Goal: Answer question/provide support: Answer question/provide support

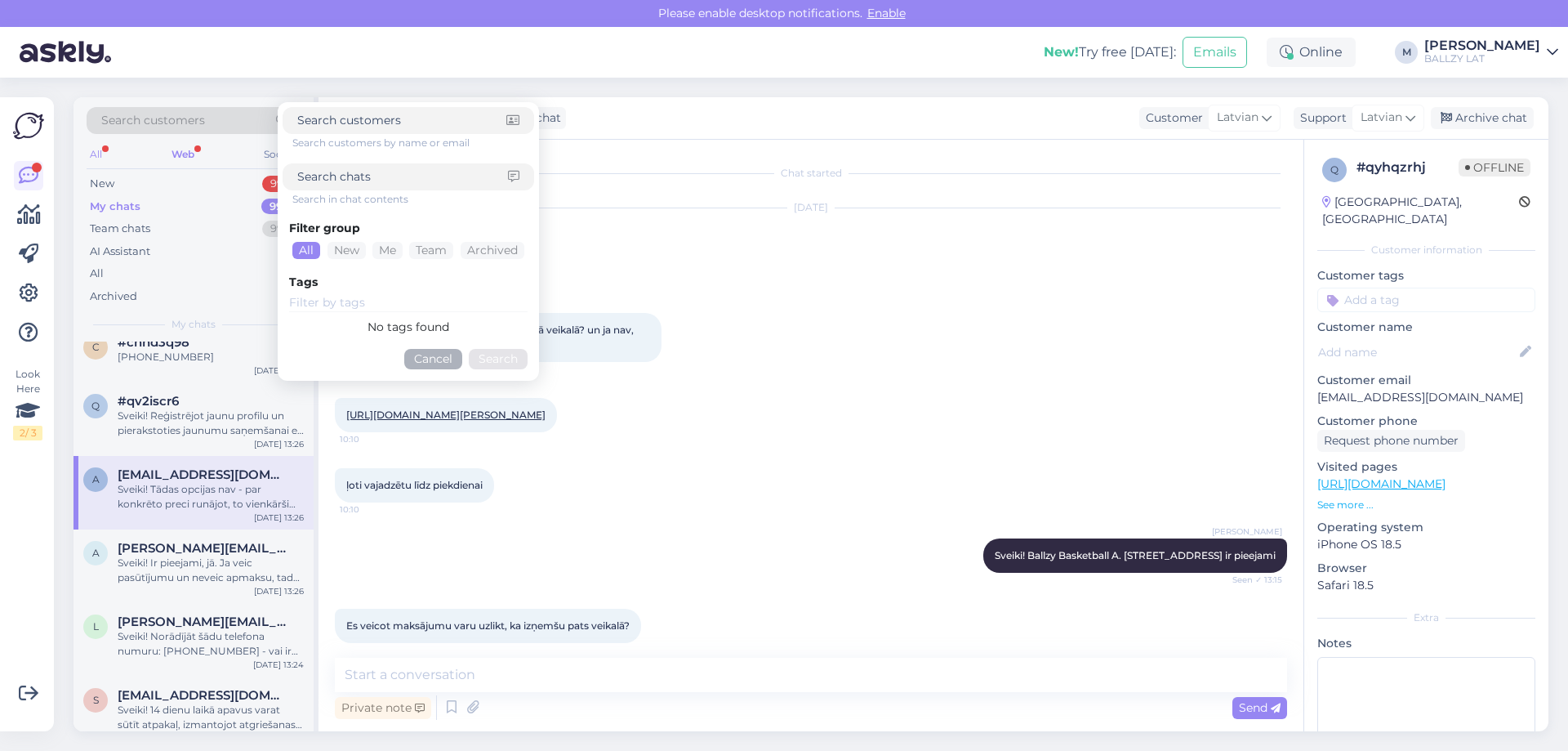
click at [98, 155] on div "All" at bounding box center [95, 155] width 19 height 21
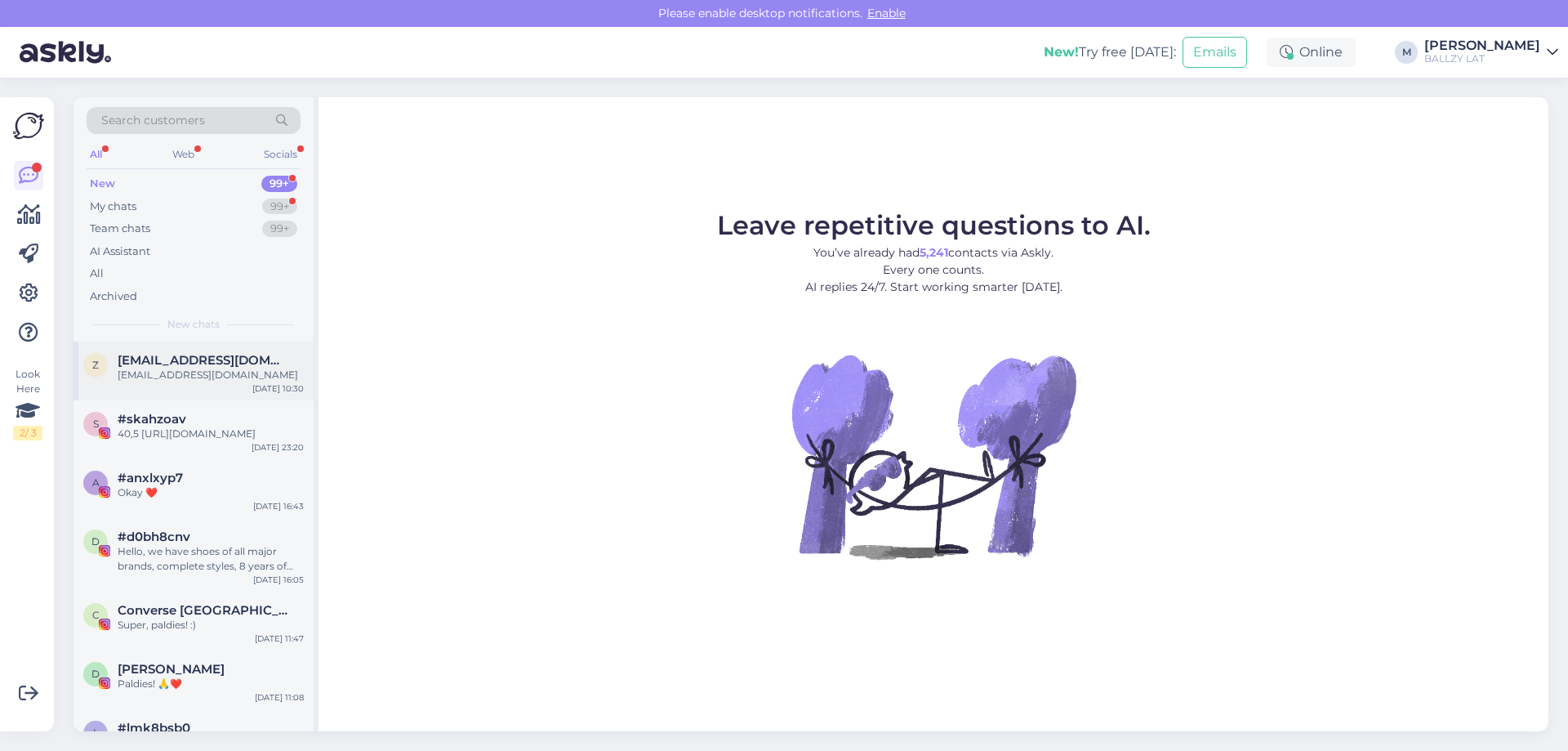
click at [193, 366] on span "[EMAIL_ADDRESS][DOMAIN_NAME]" at bounding box center [202, 361] width 170 height 15
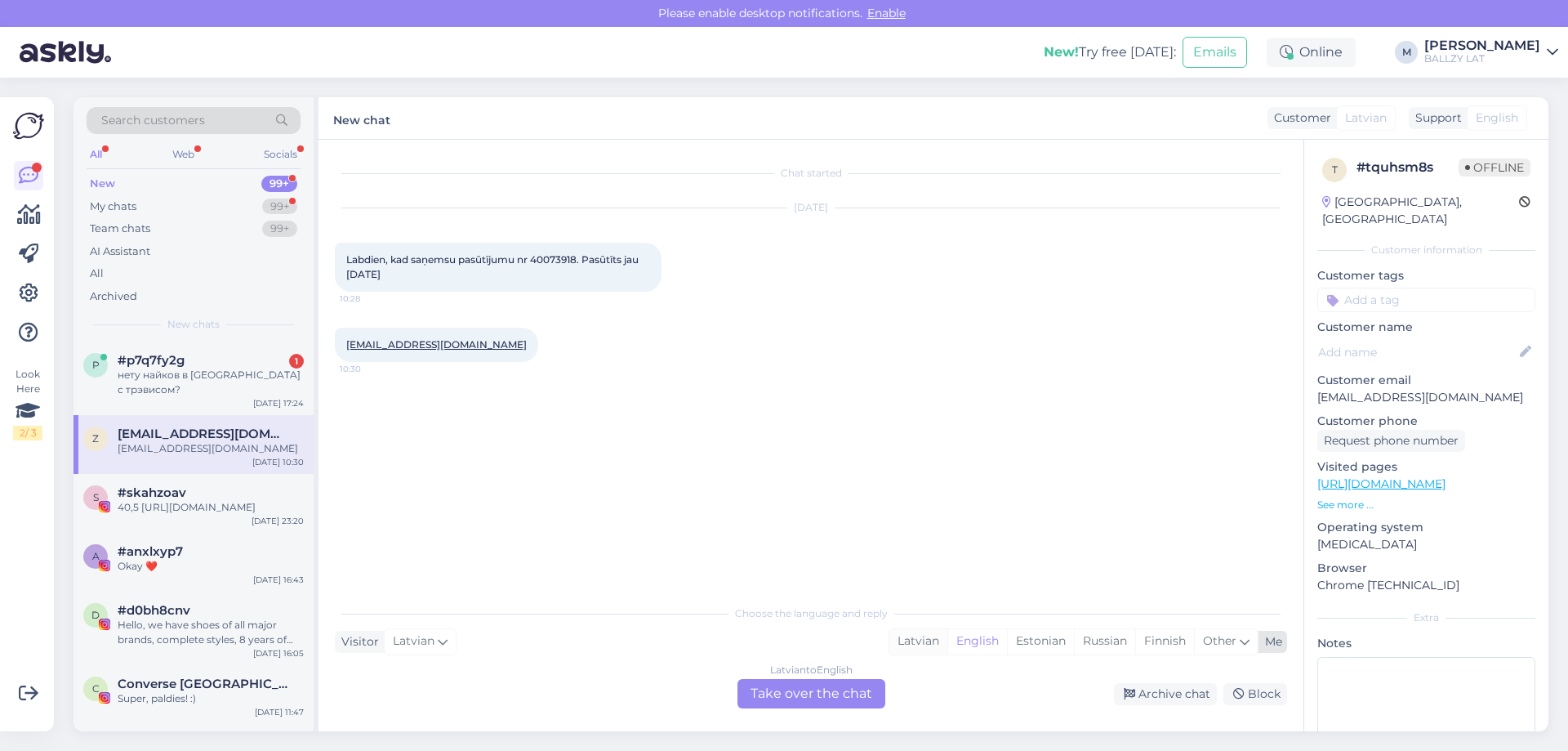
click at [924, 646] on div "Latvian" at bounding box center [919, 641] width 58 height 25
click at [830, 681] on div "Latvian to Latvian Take over the chat" at bounding box center [812, 694] width 148 height 30
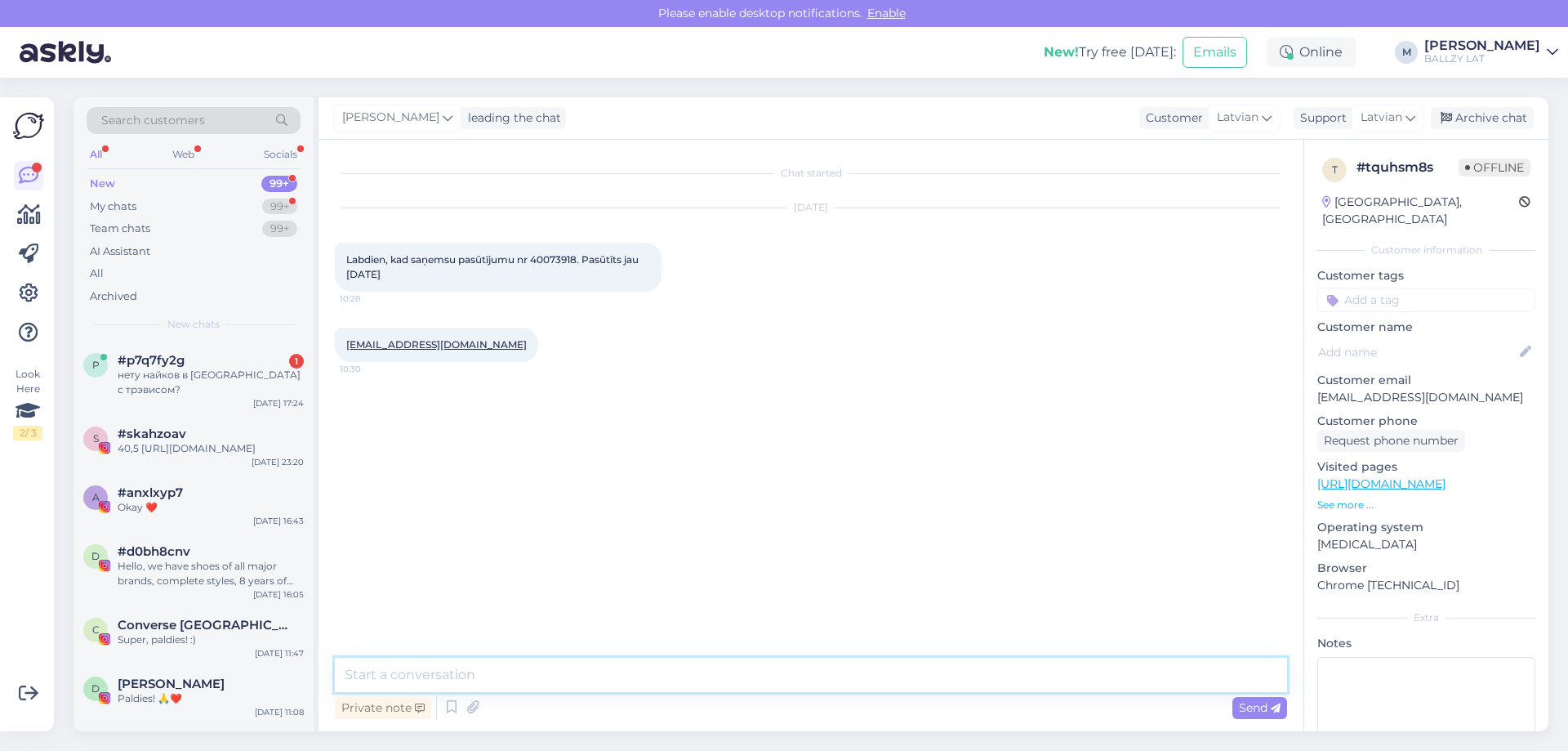
click at [617, 679] on textarea at bounding box center [811, 675] width 952 height 35
drag, startPoint x: 536, startPoint y: 263, endPoint x: 580, endPoint y: 262, distance: 44.0
click at [580, 262] on span "Labdien, kad saņemsu pasūtījumu nr 40073918. Pasūtīts jau 31.07.2025" at bounding box center [494, 267] width 295 height 27
copy span "40073918"
drag, startPoint x: 579, startPoint y: 677, endPoint x: 393, endPoint y: 663, distance: 186.5
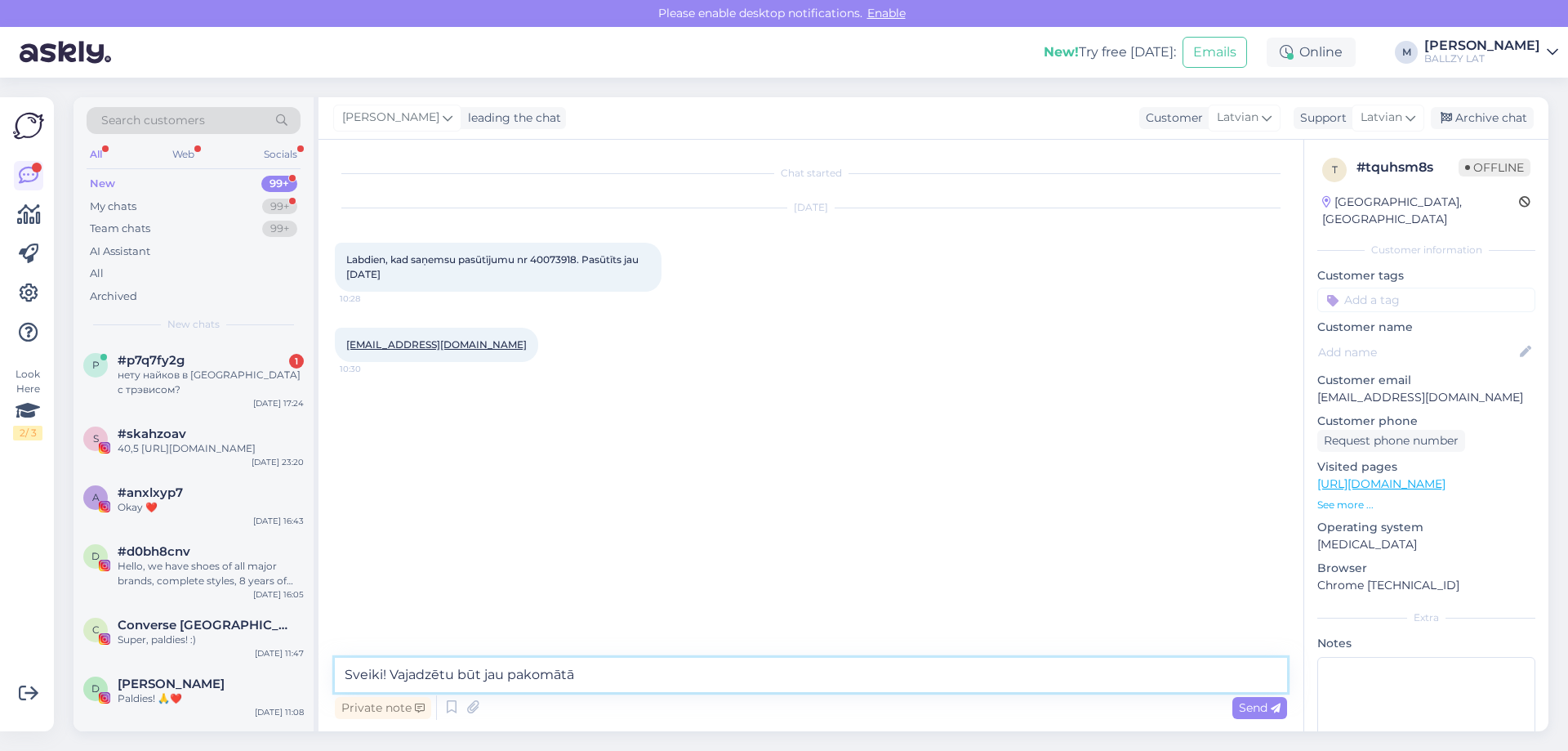
click at [392, 675] on textarea "Sveiki! Vajadzētu būt jau pakomātā" at bounding box center [811, 675] width 952 height 35
type textarea "Sveiki! Pakomātā jau kopš 07.08.25."
click at [1242, 707] on span "Send" at bounding box center [1259, 707] width 42 height 15
click at [556, 679] on textarea at bounding box center [811, 675] width 952 height 35
type textarea "Vai nesaņēmāt sms par piegādi?"
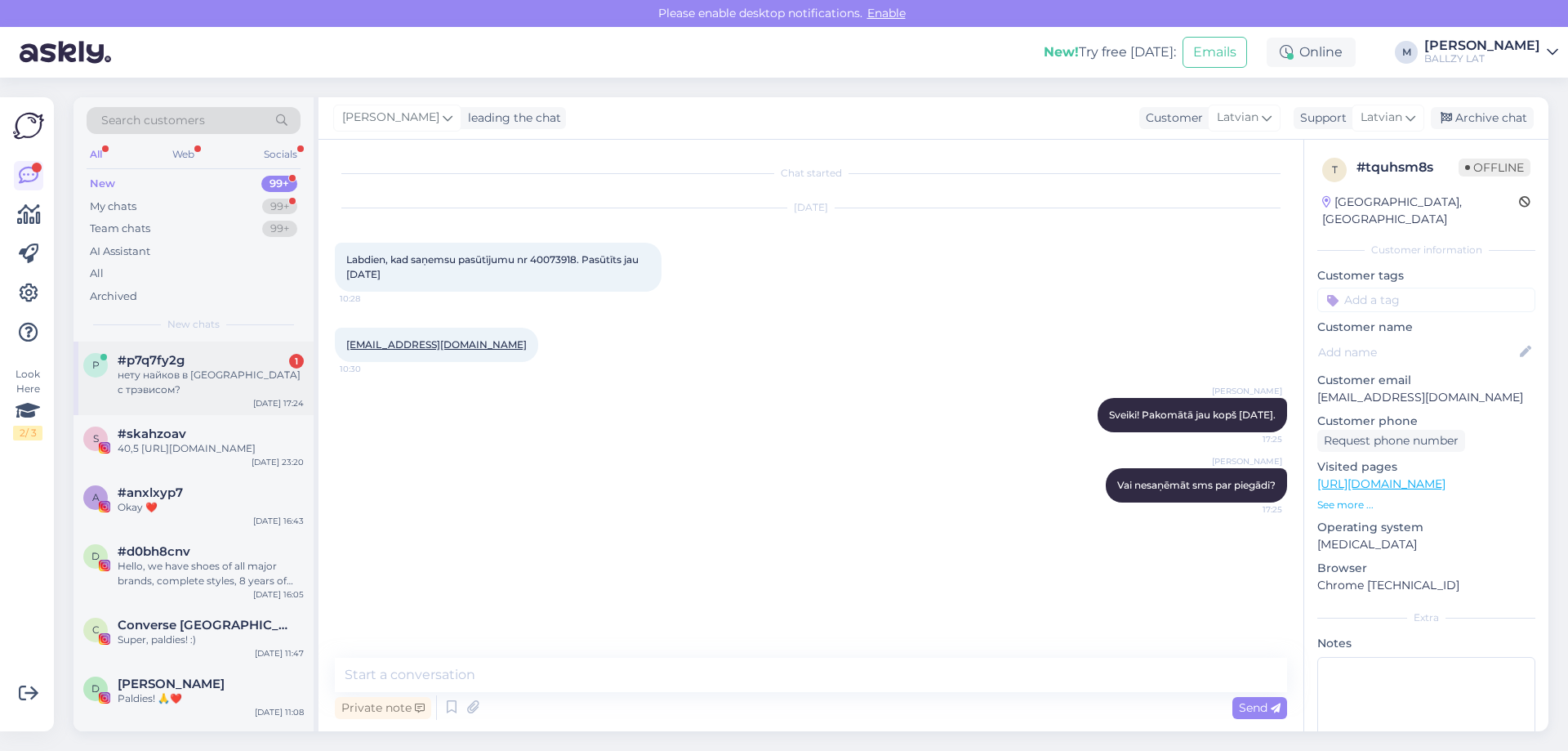
click at [235, 377] on div "нету найков в [GEOGRAPHIC_DATA] с трэвисом?" at bounding box center [211, 383] width 186 height 30
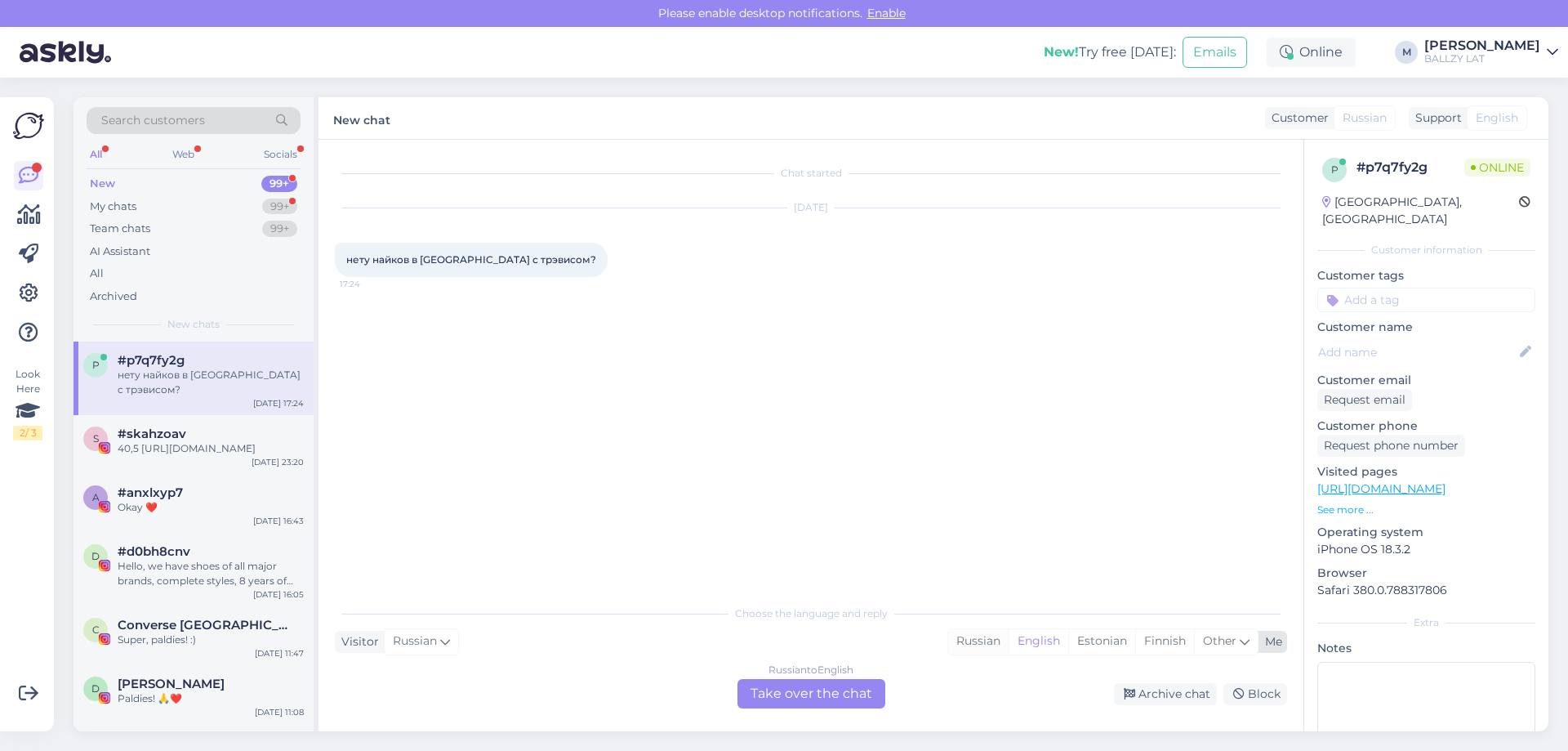
click at [975, 636] on div "Russian" at bounding box center [978, 641] width 60 height 25
click at [807, 689] on div "Russian to Russian Take over the chat" at bounding box center [812, 694] width 148 height 30
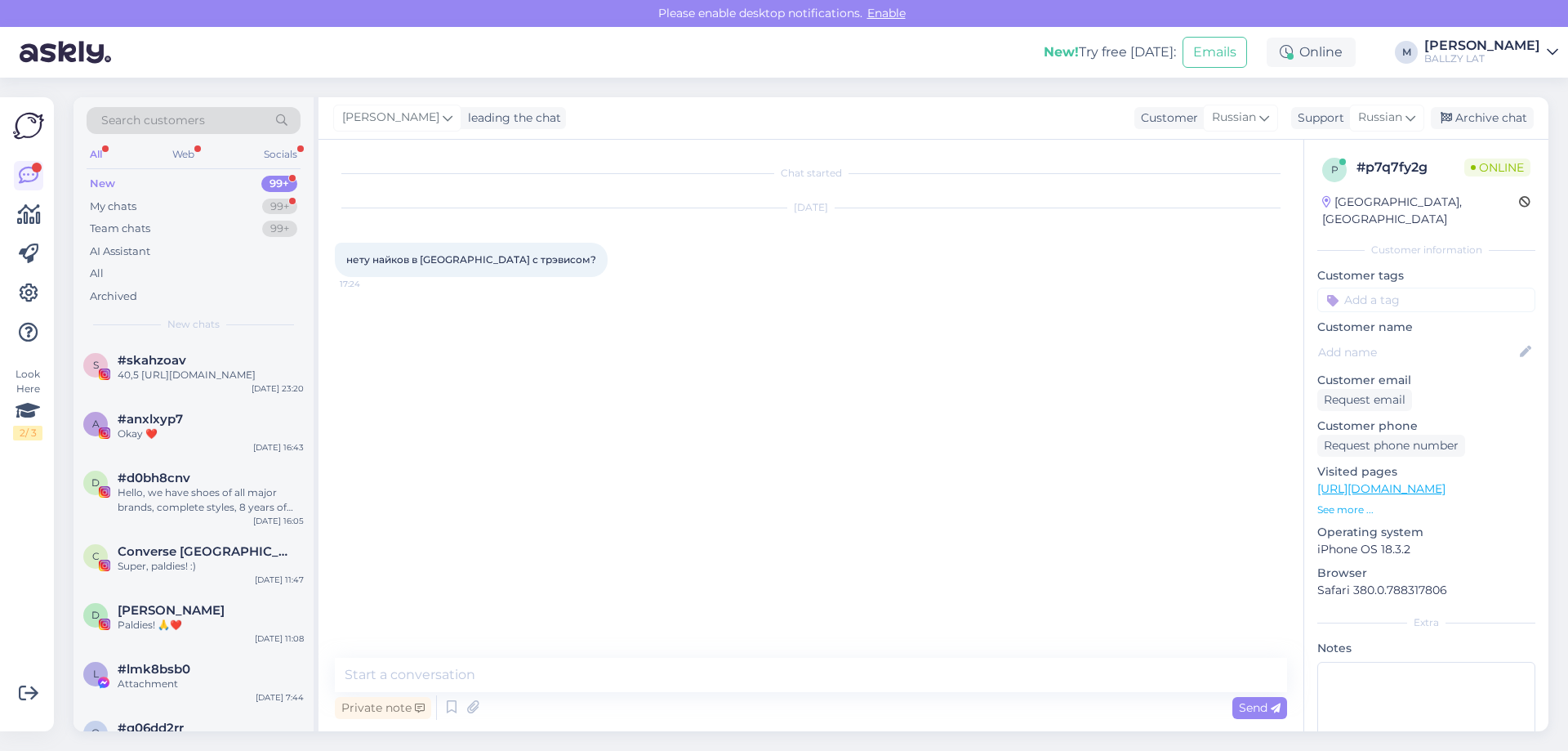
click at [528, 652] on div "Chat started Aug 13 2025 нету найков в колабе с трэвисом? 17:24 Private note Se…" at bounding box center [811, 436] width 985 height 591
click at [526, 668] on textarea at bounding box center [811, 675] width 952 height 35
type textarea "Sveiki! Diemžēl nē"
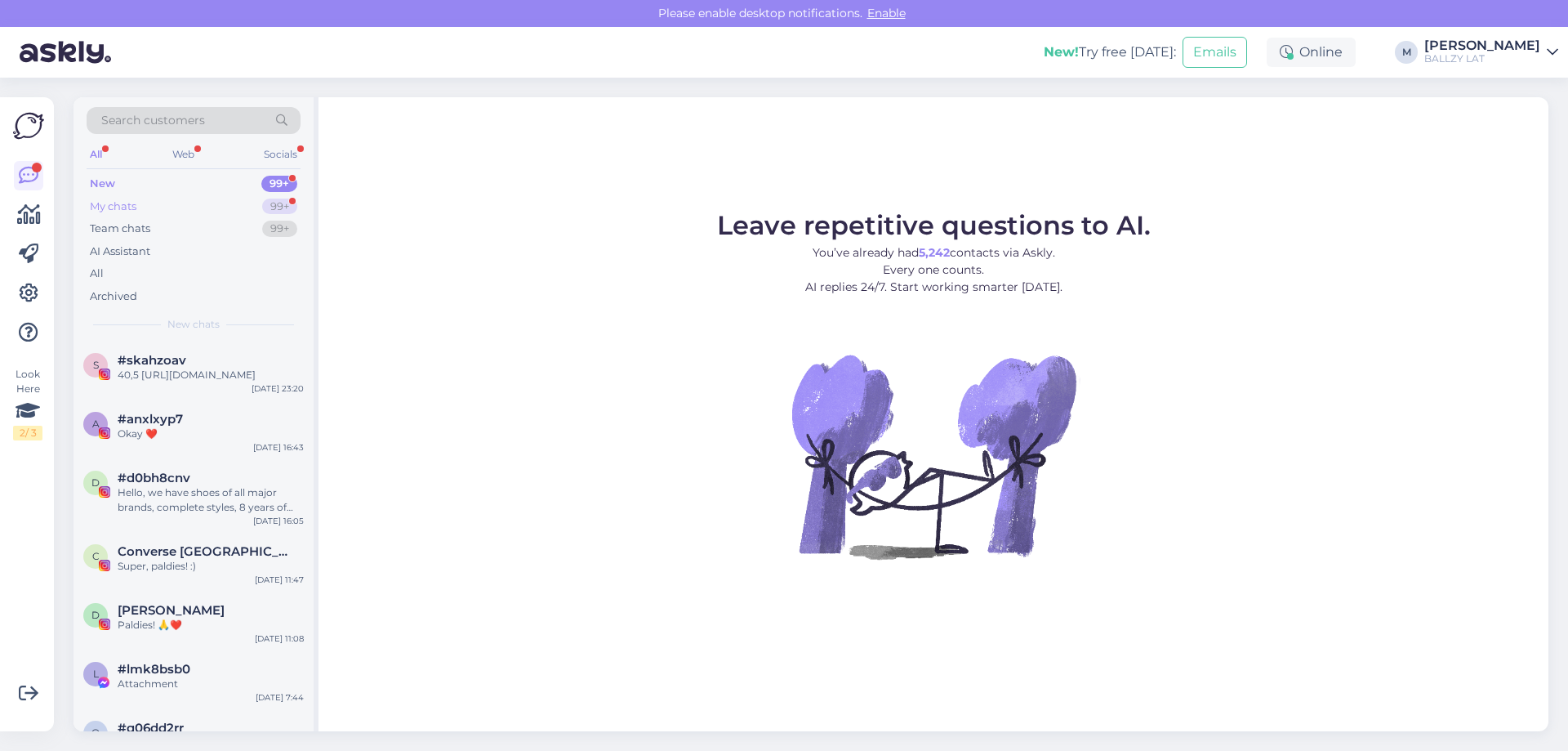
click at [133, 203] on div "My chats" at bounding box center [113, 207] width 47 height 16
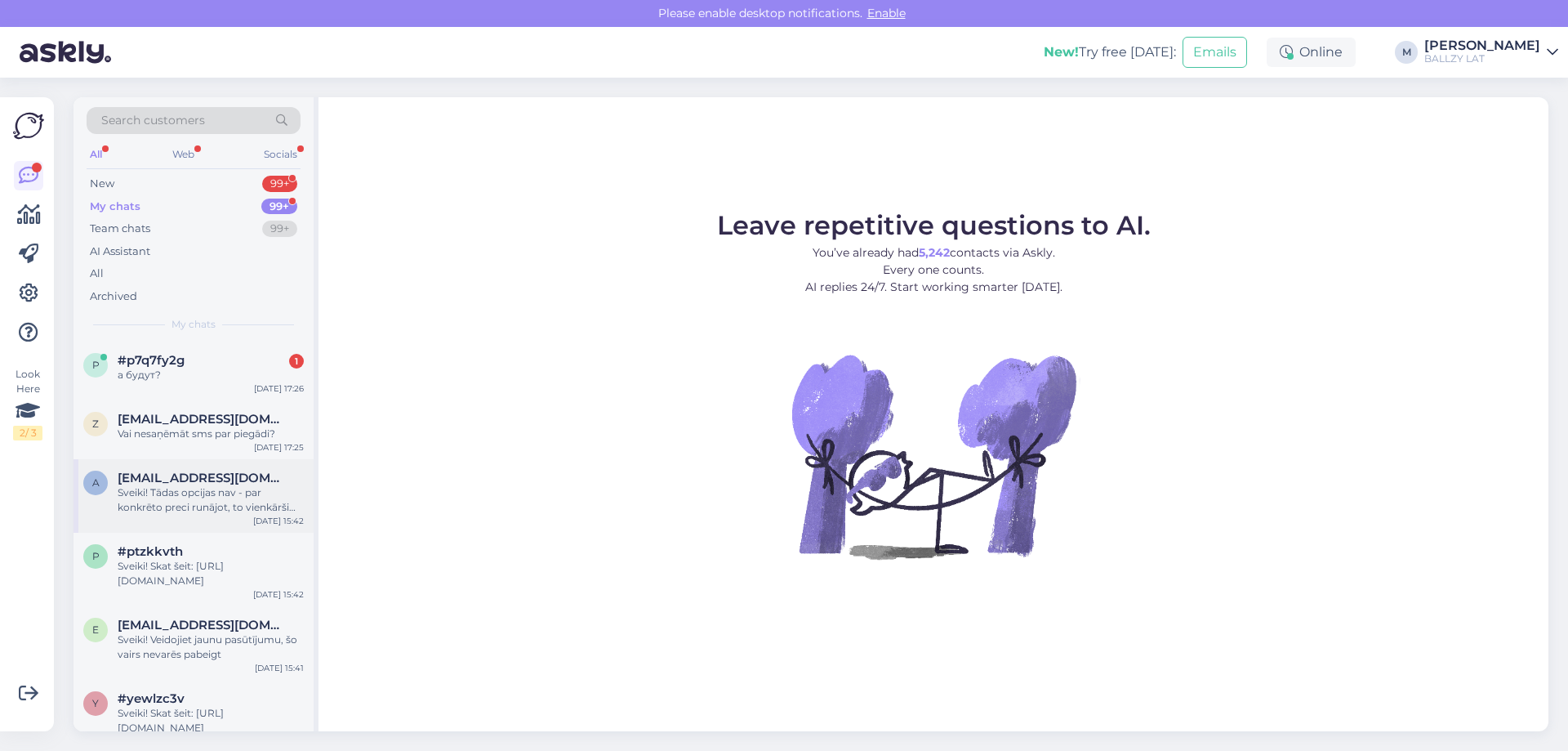
click at [221, 501] on div "Sveiki! Tādas opcijas nav - par konkrēto preci runājot, to vienkārši var nopirk…" at bounding box center [211, 500] width 186 height 30
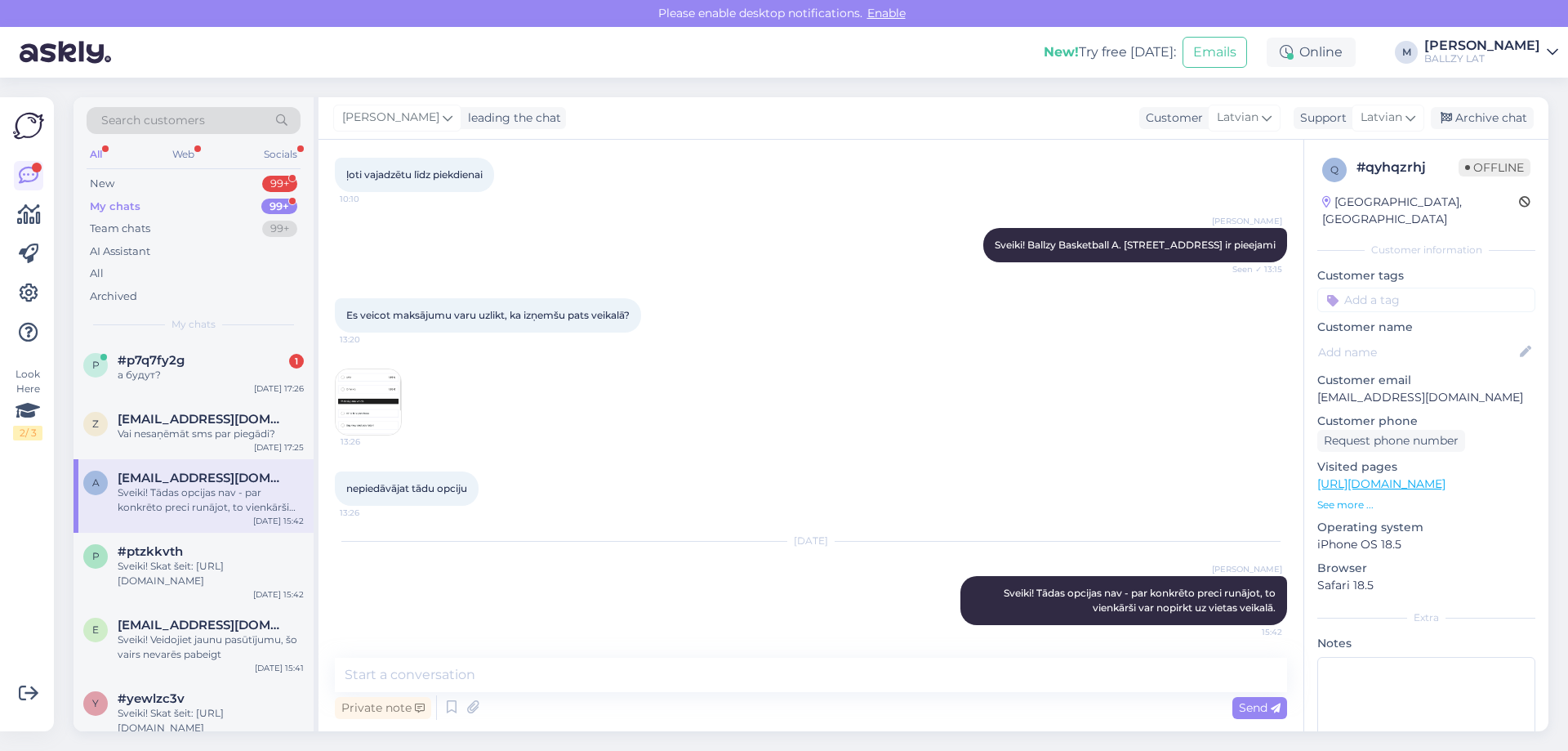
scroll to position [245, 0]
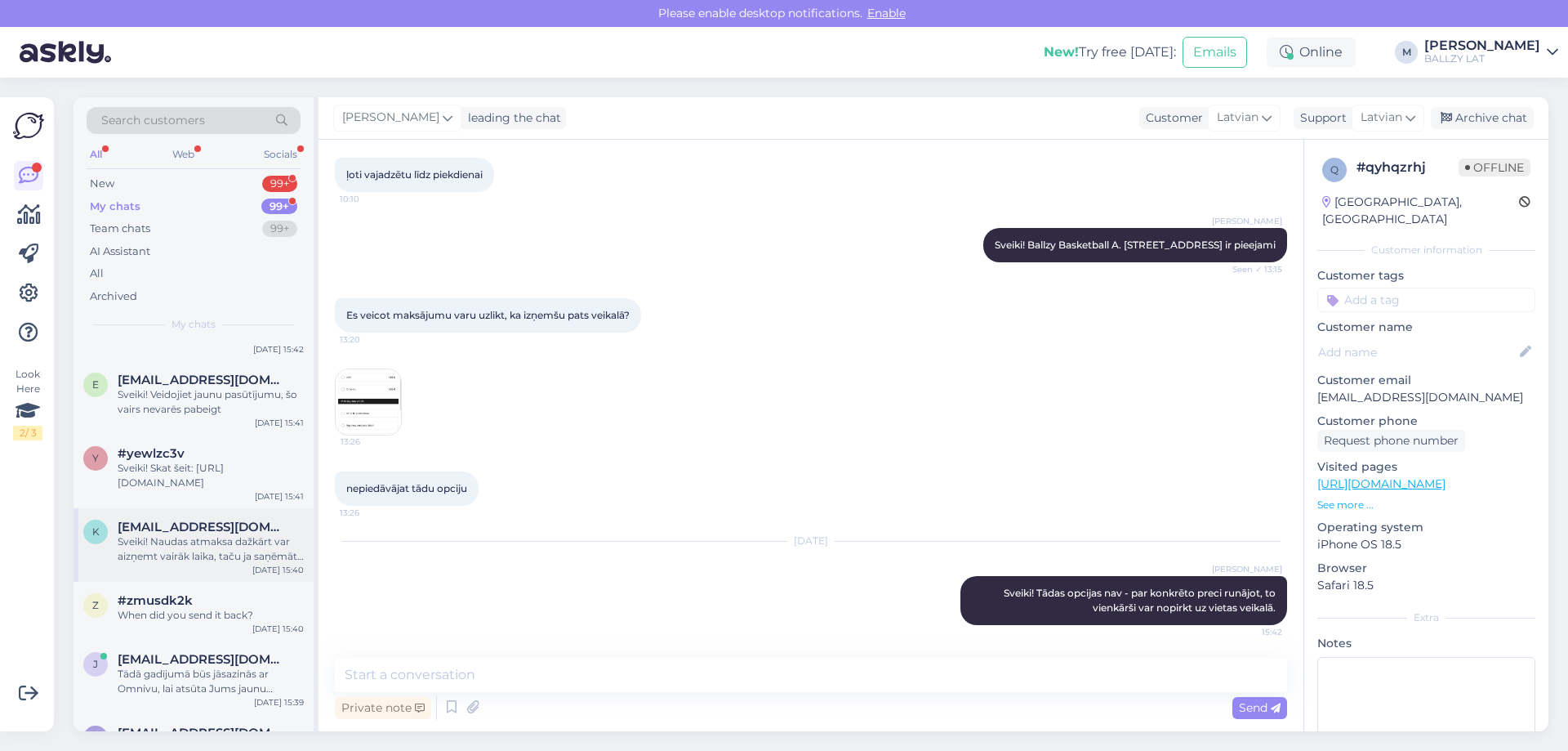
click at [223, 539] on div "Sveiki! Naudas atmaksa dažkārt var aizņemt vairāk laika, taču ja saņēmāt e-past…" at bounding box center [211, 549] width 186 height 30
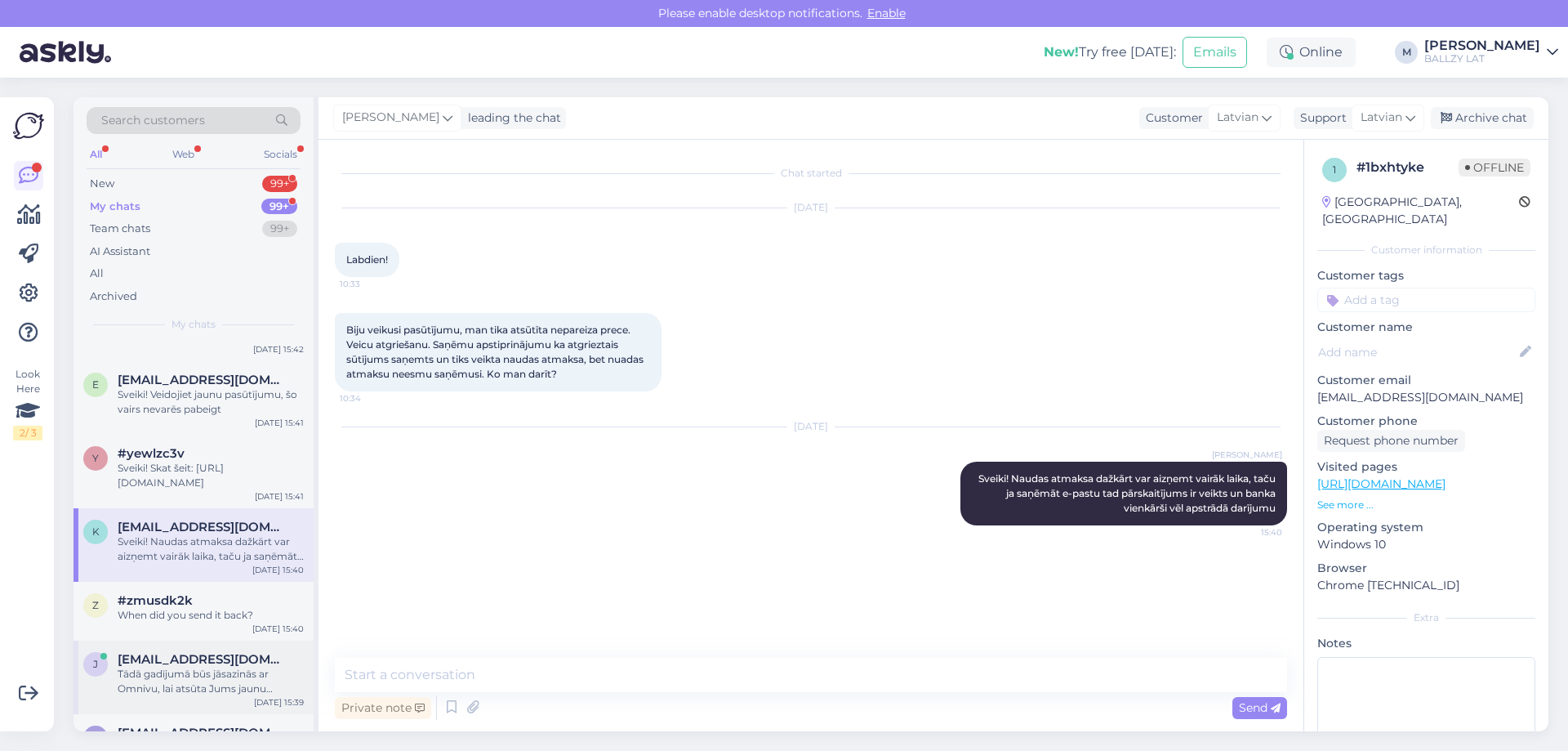
scroll to position [327, 0]
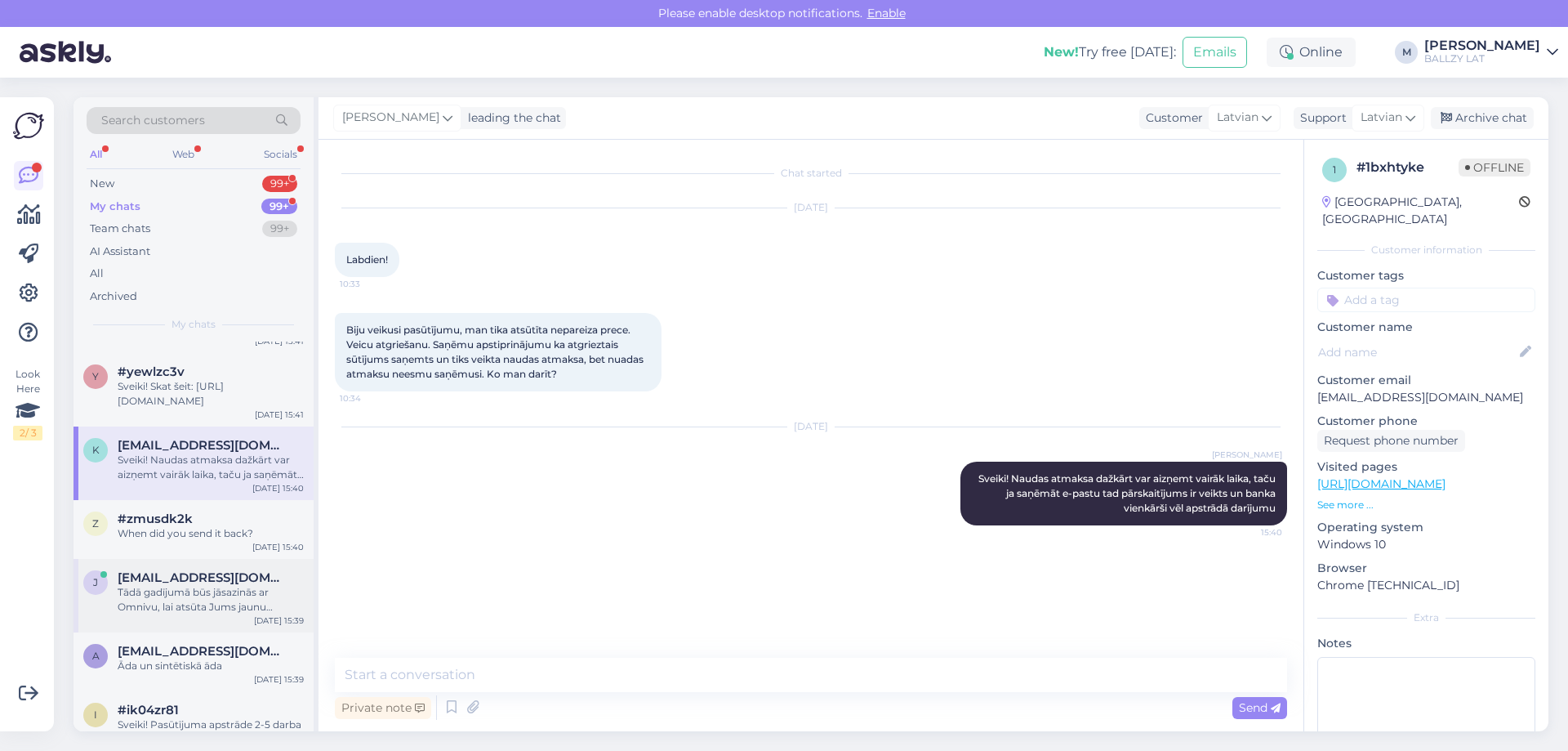
click at [202, 596] on div "Tādā gadījumā būs jāsazinās ar Omnivu, lai atsūta Jums jaunu kodiņu." at bounding box center [211, 599] width 186 height 30
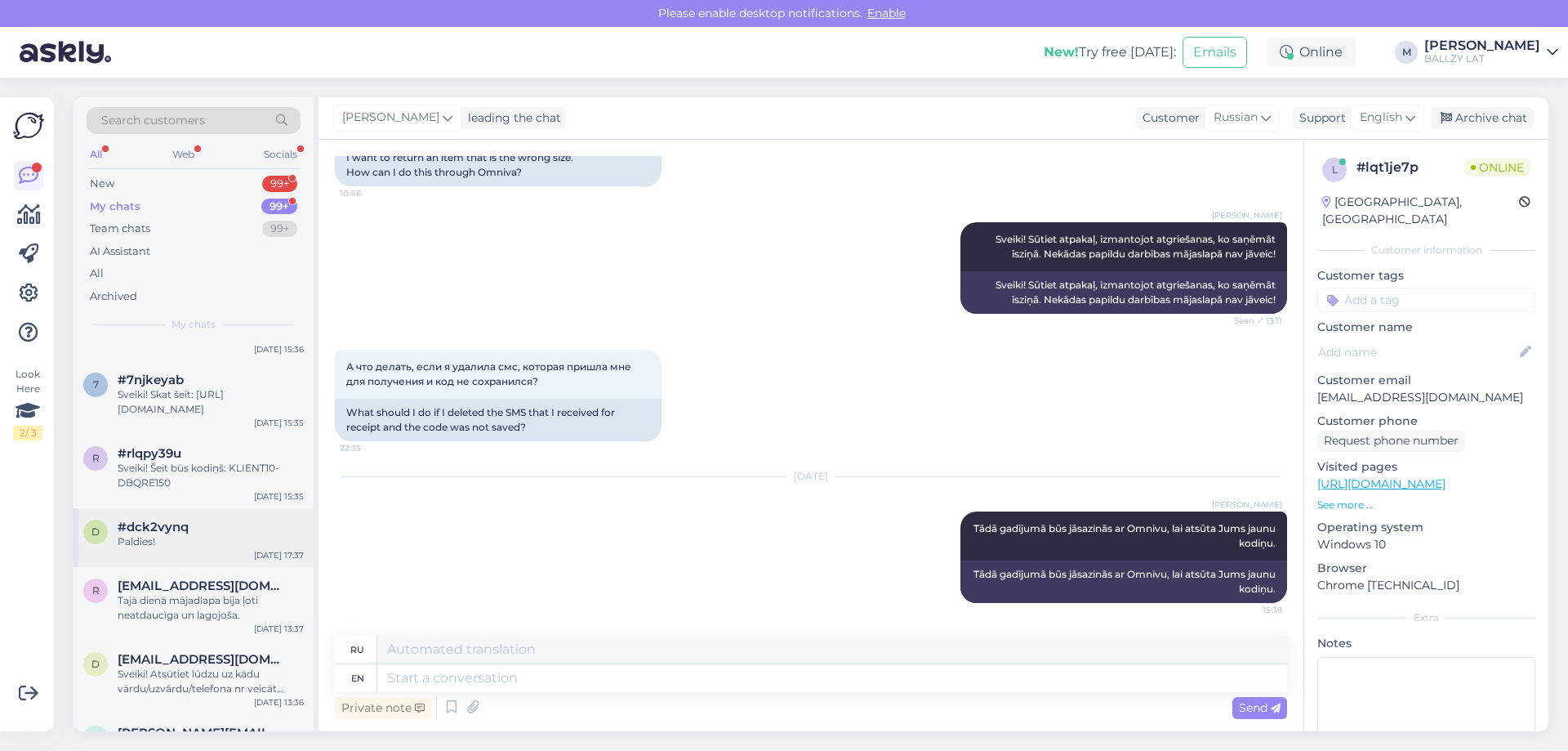
scroll to position [735, 0]
click at [215, 603] on div "Tajā dienā mājadlapa bija ļoti neatdaucīga un lagojoša." at bounding box center [211, 603] width 186 height 30
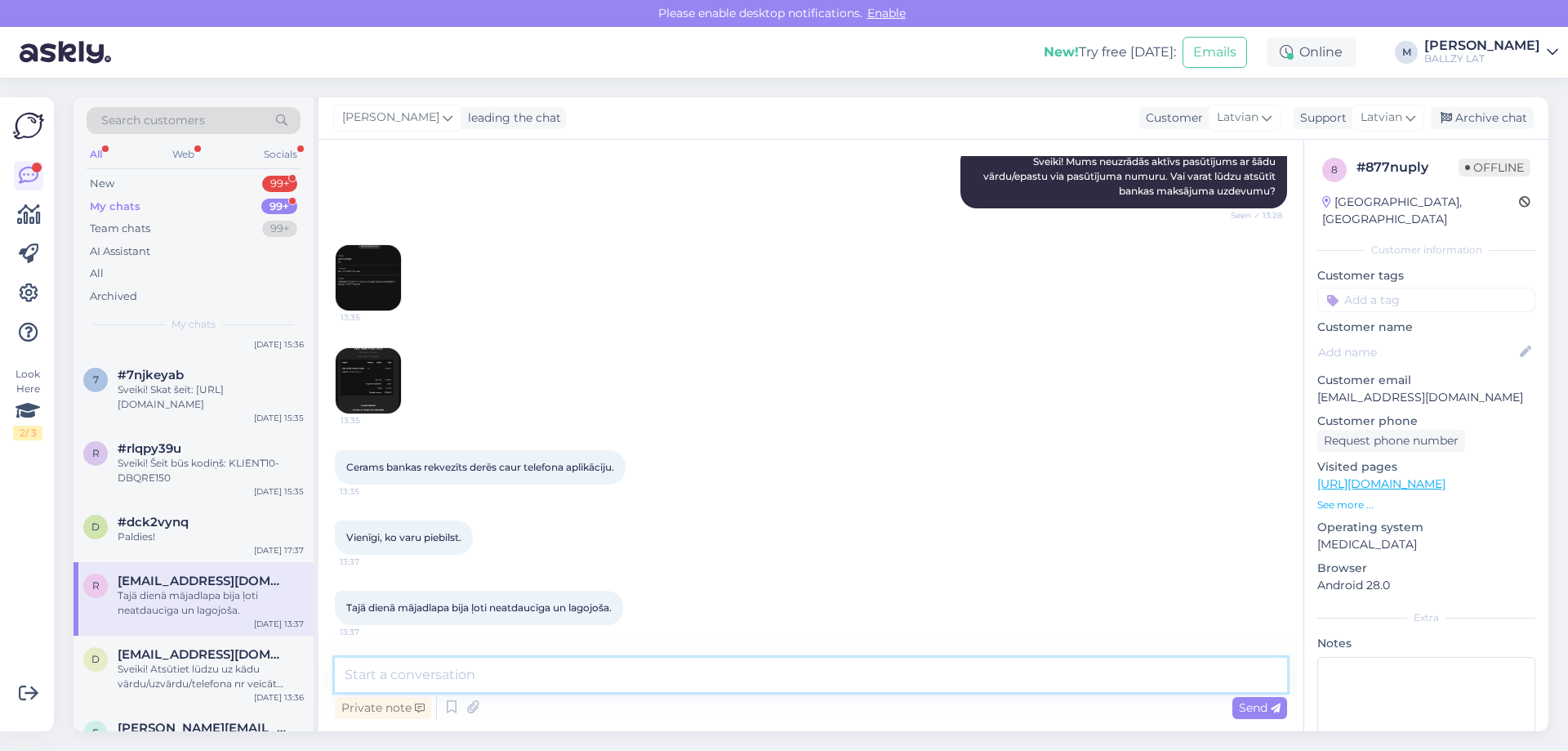
click at [579, 659] on textarea at bounding box center [811, 675] width 952 height 35
type textarea "S"
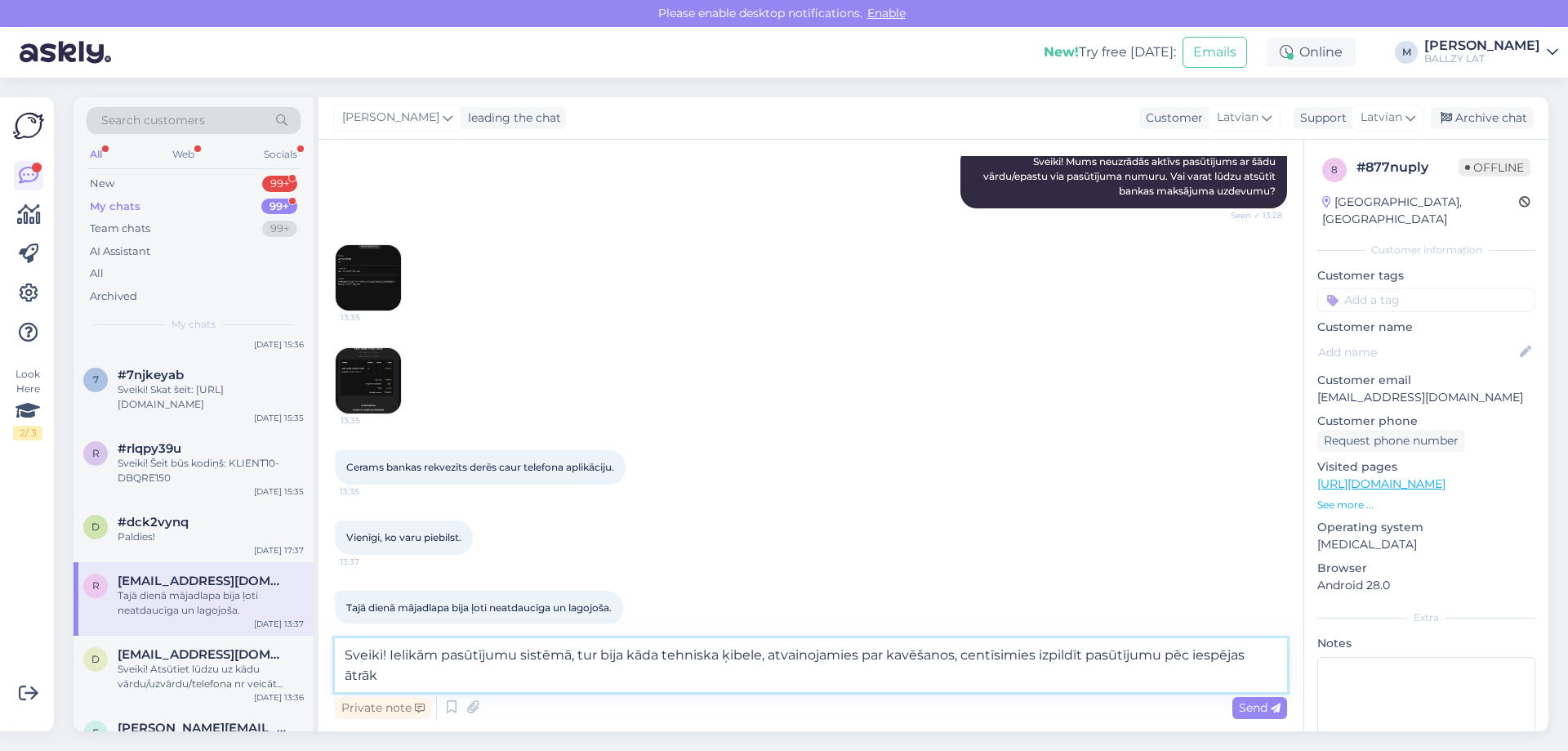
type textarea "Sveiki! Ielikām pasūtījumu sistēmā, tur bija kāda tehniska ķibele, atvainojamie…"
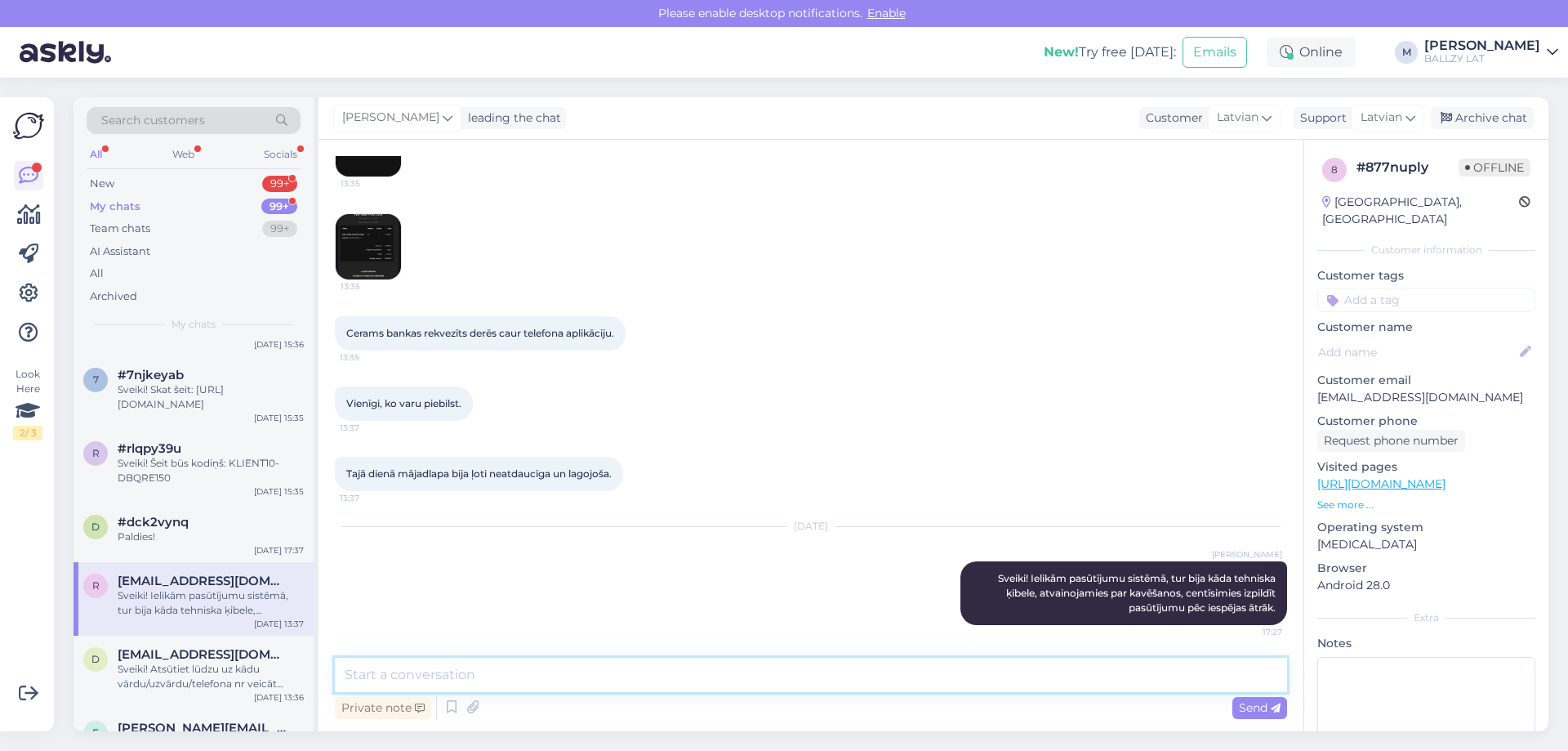
scroll to position [750, 0]
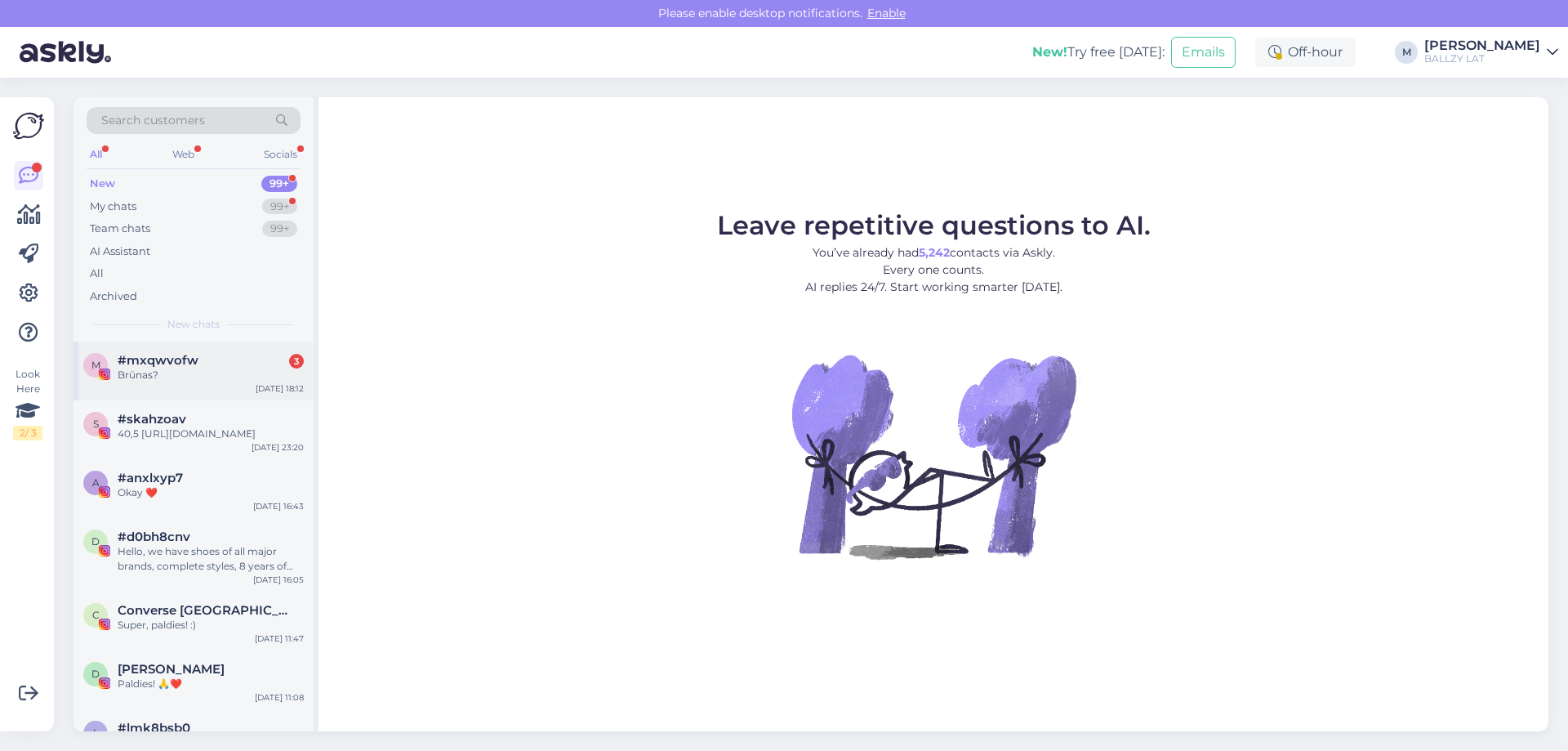
click at [185, 362] on span "#mxqwvofw" at bounding box center [158, 361] width 81 height 15
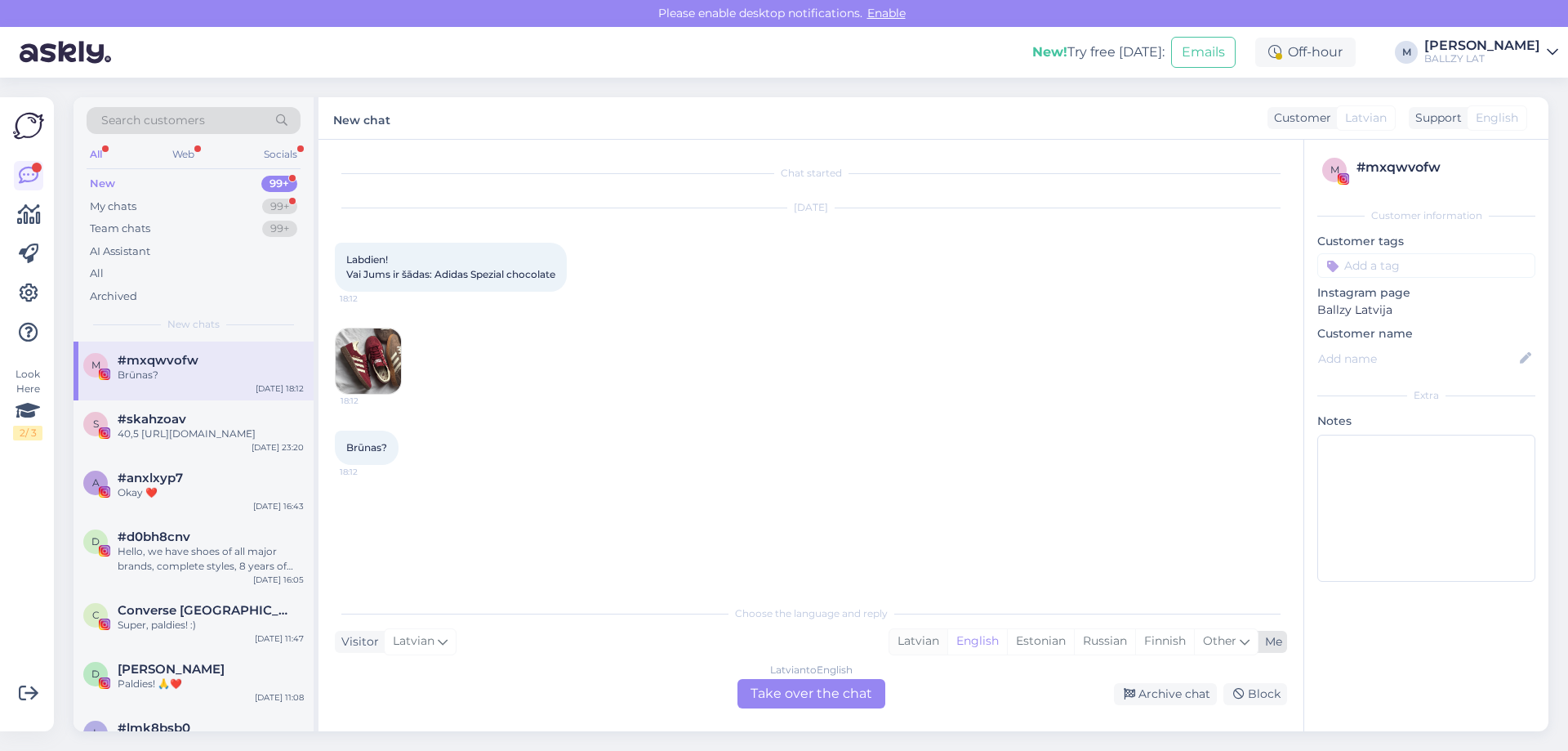
click at [924, 648] on div "Latvian" at bounding box center [919, 641] width 58 height 25
click at [815, 693] on div "Latvian to Latvian Take over the chat" at bounding box center [812, 694] width 148 height 30
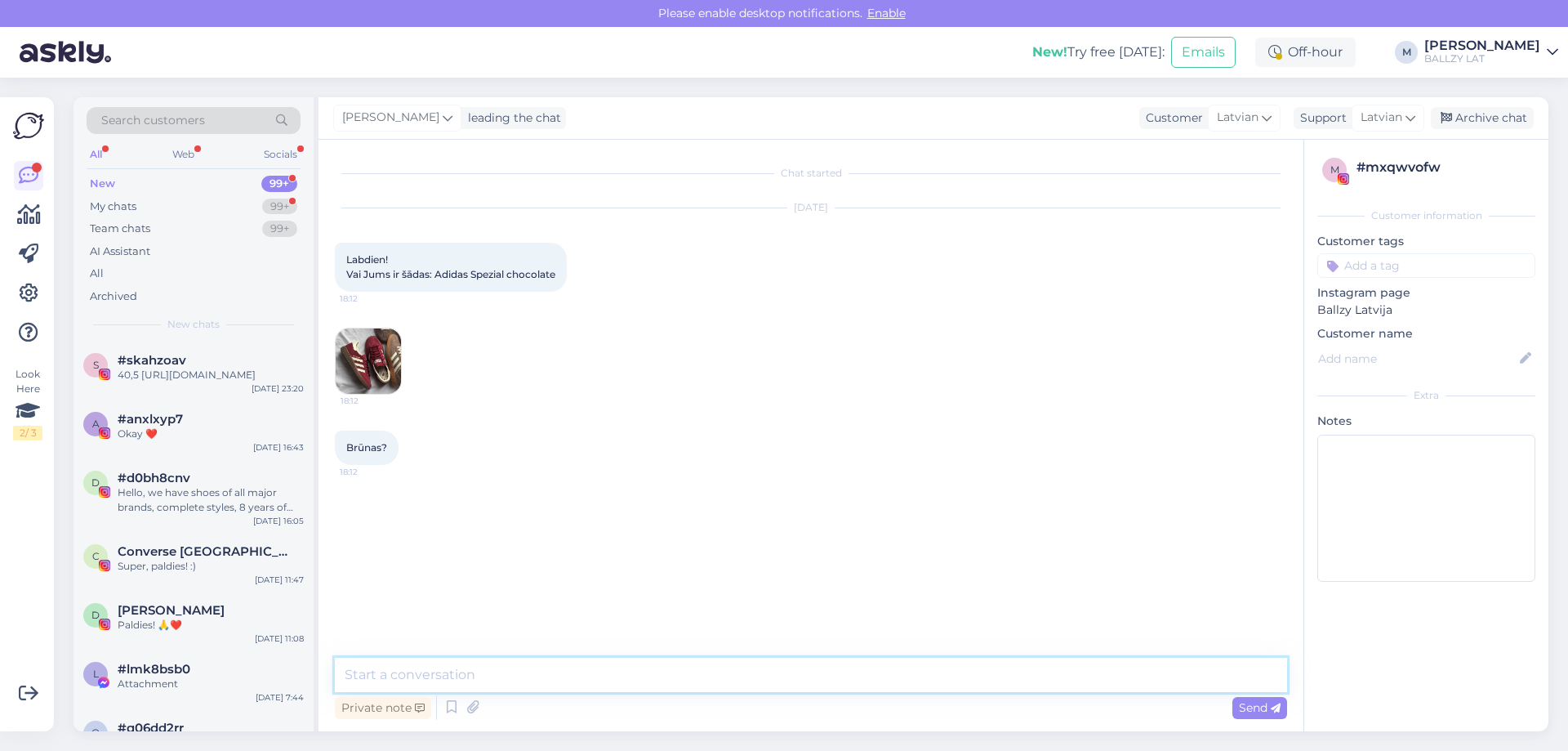
click at [534, 686] on textarea at bounding box center [811, 675] width 952 height 35
paste textarea "https://ballzy.eu/lv/product/handball-spezial-w-if6490-4-5-cnf"
click at [388, 672] on textarea "Sveiki! https://ballzy.eu/lv/product/handball-spezial-w-if6490-4-5-cnf" at bounding box center [811, 675] width 952 height 35
click at [388, 674] on textarea "Sveiki! https://ballzy.eu/lv/product/handball-spezial-w-if6490-4-5-cnf" at bounding box center [811, 675] width 952 height 35
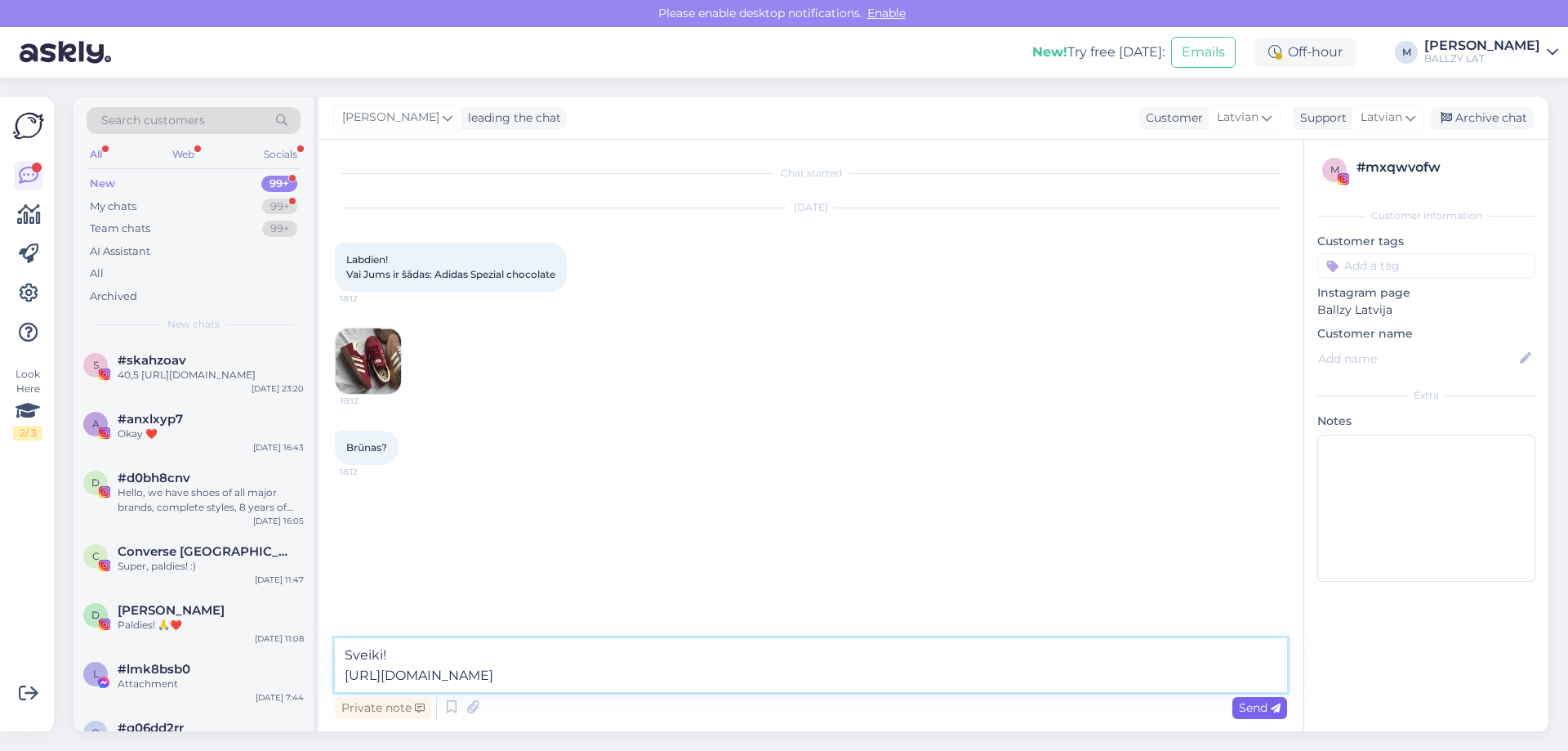
type textarea "Sveiki! https://ballzy.eu/lv/product/handball-spezial-w-if6490-4-5-cnf"
click at [1249, 707] on span "Send" at bounding box center [1259, 707] width 42 height 15
drag, startPoint x: 767, startPoint y: 680, endPoint x: 289, endPoint y: 659, distance: 478.5
click at [295, 670] on div "Search customers All Web Socials New 99+ My chats 99+ Team chats 99+ AI Assista…" at bounding box center [811, 414] width 1475 height 634
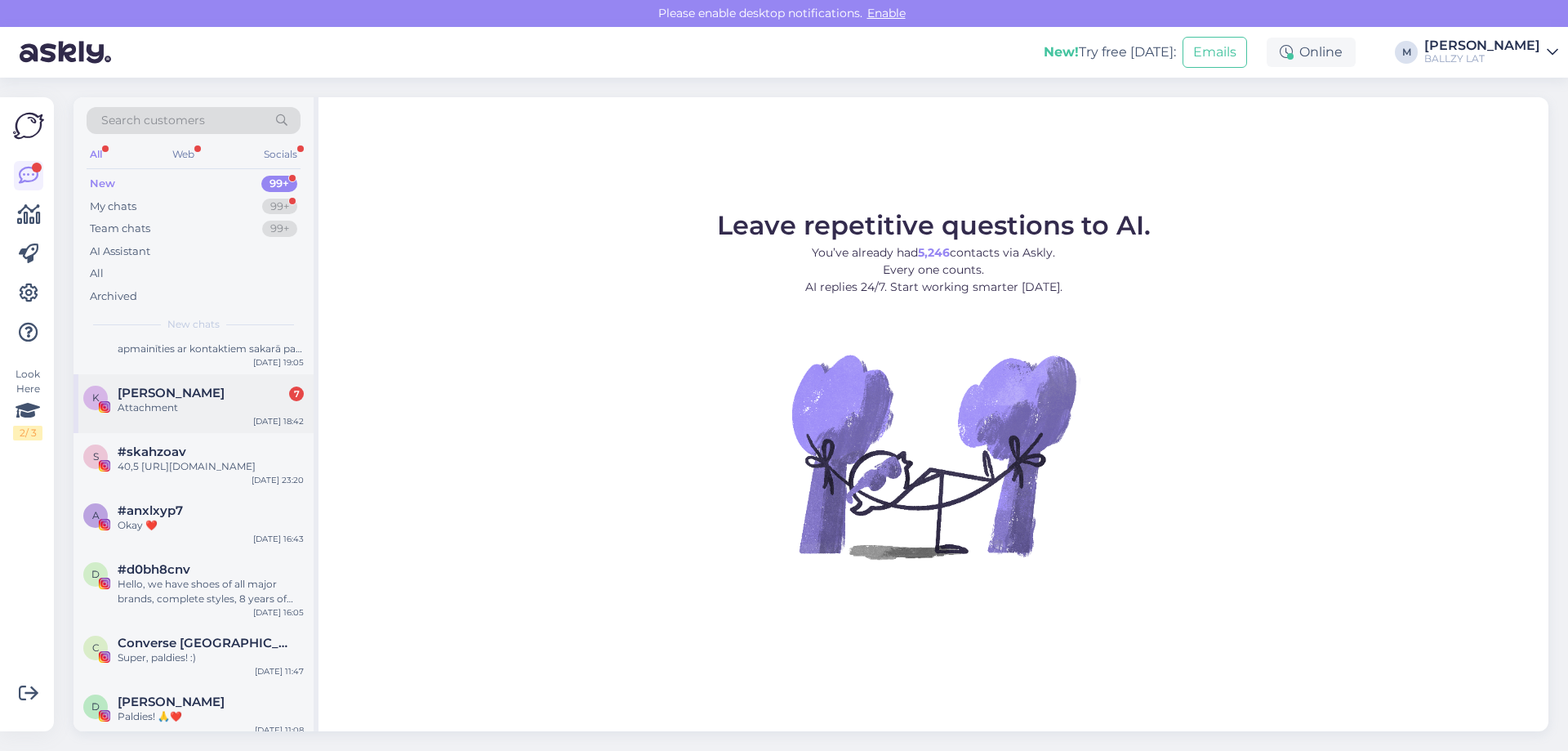
scroll to position [163, 0]
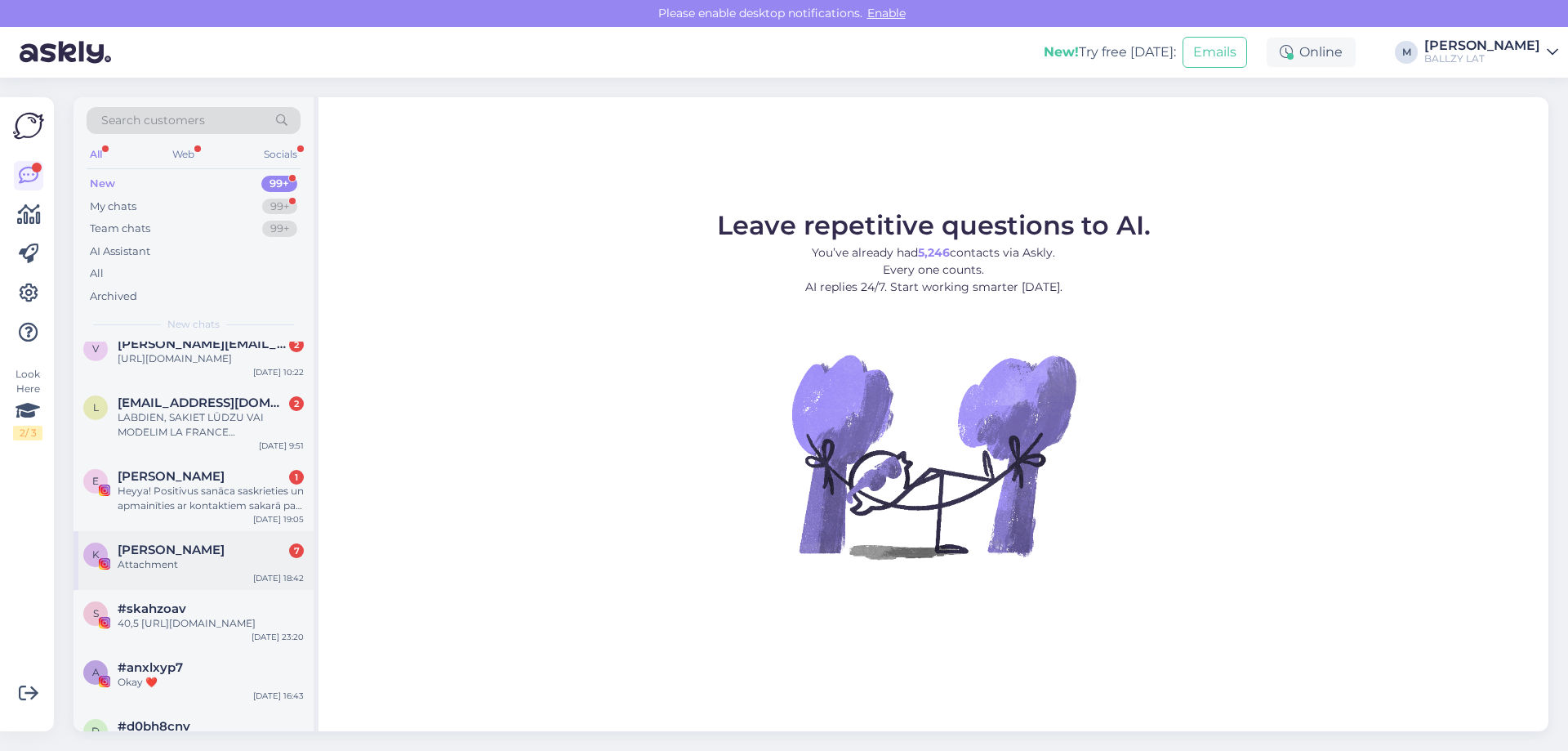
click at [177, 563] on div "Attachment" at bounding box center [211, 565] width 186 height 15
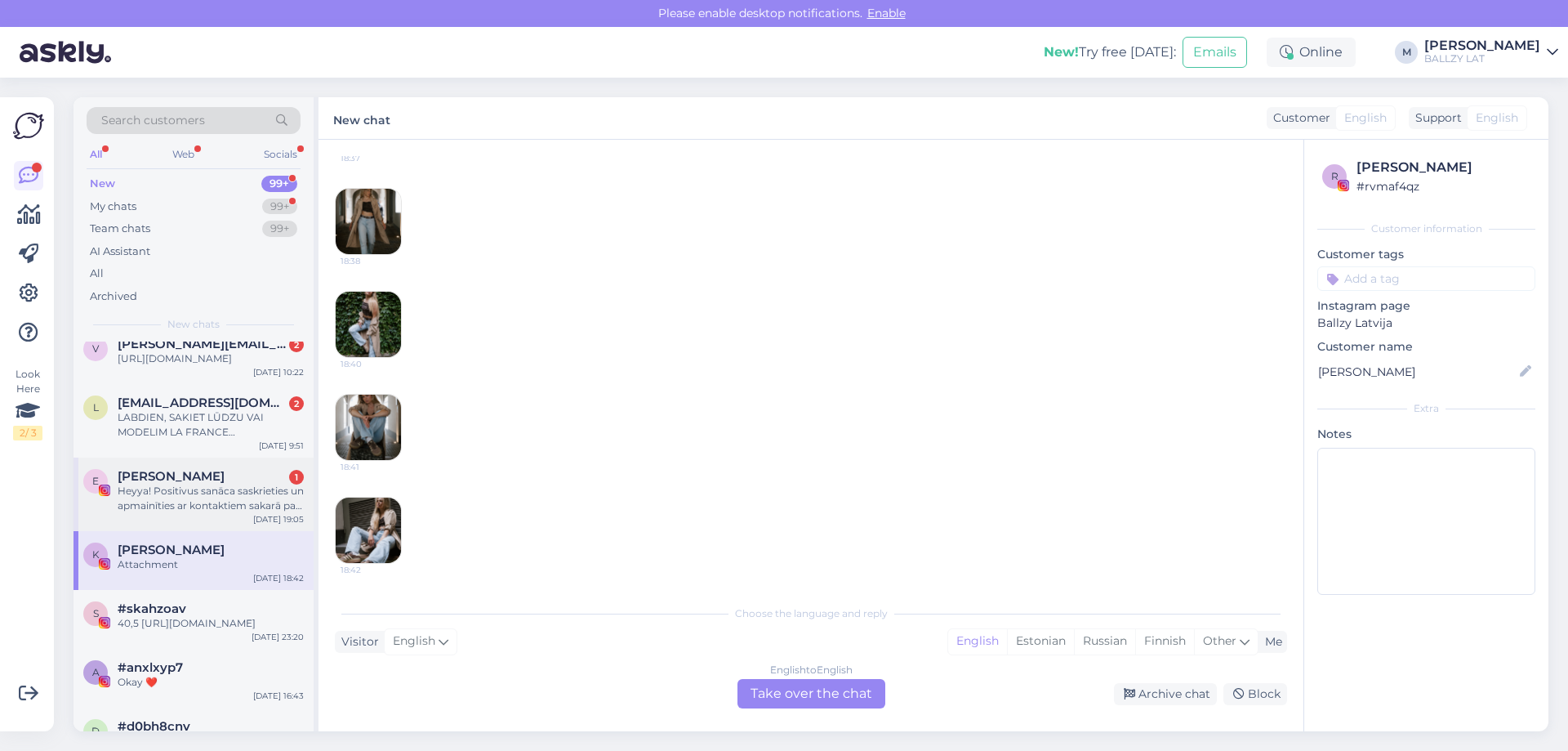
click at [256, 504] on div "Heyya! Positivus sanāca saskrieties un apmainīties ar kontaktiem sakarā par fot…" at bounding box center [211, 498] width 186 height 30
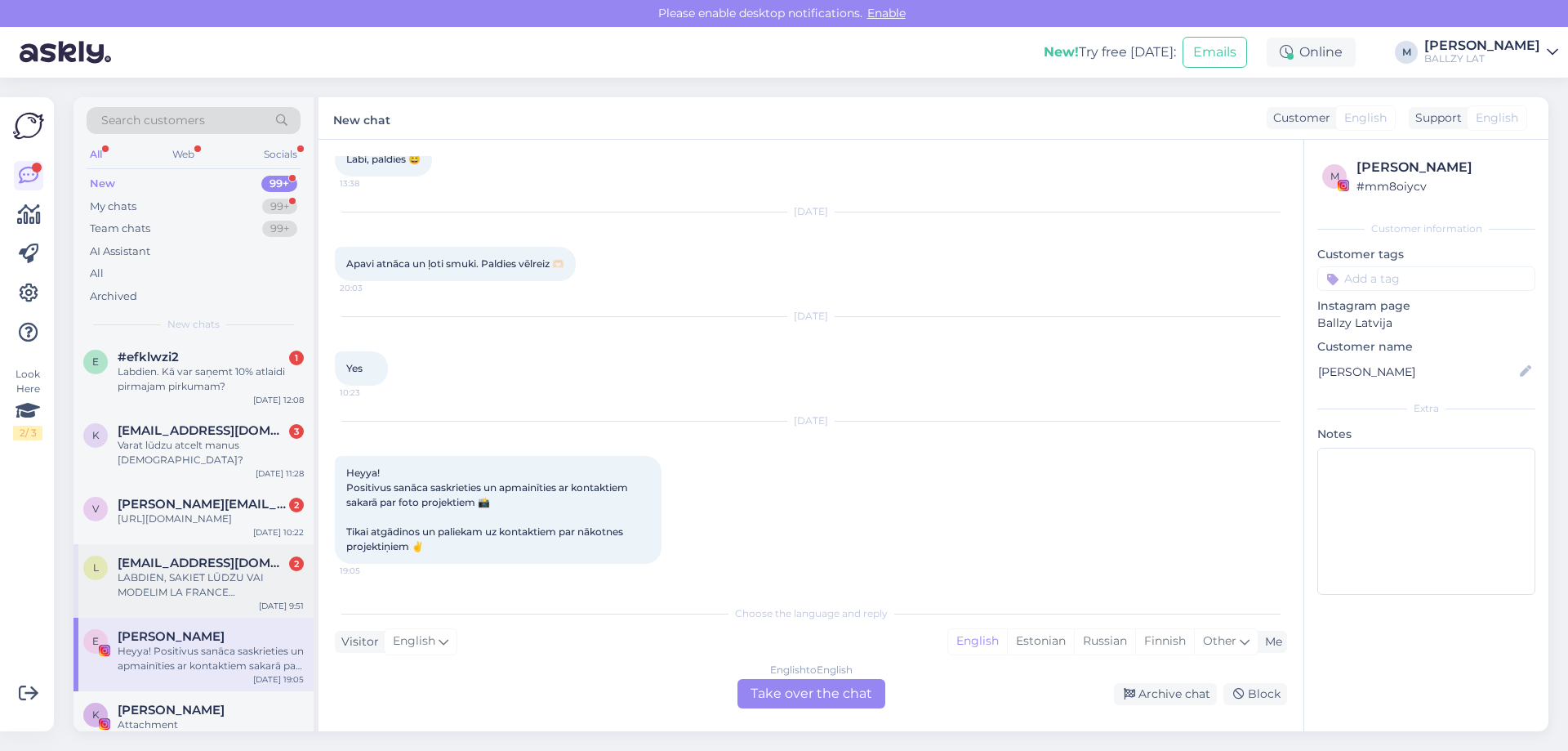
scroll to position [0, 0]
click at [180, 576] on div "LABDIEN, SAKIET LŪDZU VAI MODELIM LA FRANCE SKU:31308101_8_CNF KOMPLEKTĀ IR ARĪ…" at bounding box center [211, 589] width 186 height 30
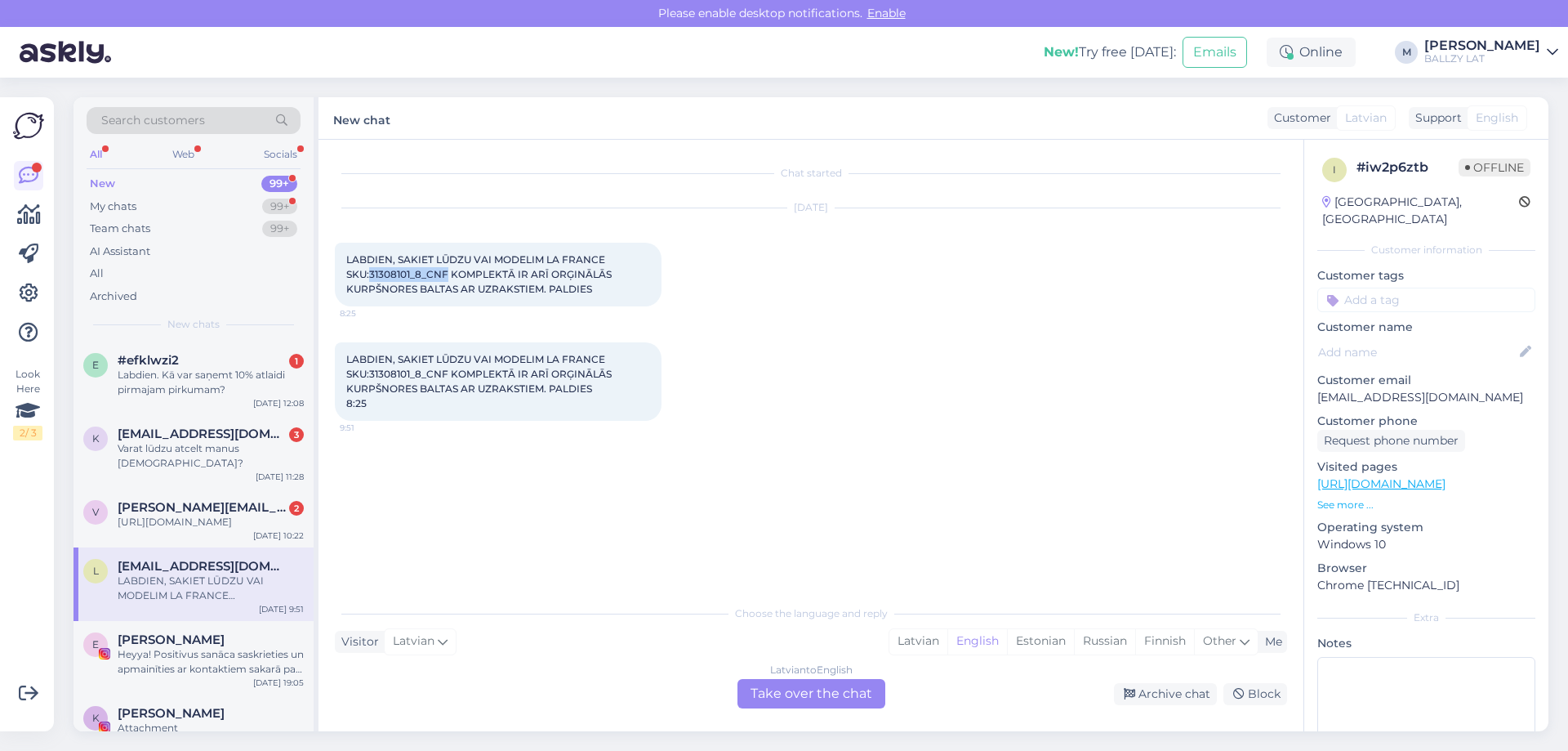
drag, startPoint x: 448, startPoint y: 272, endPoint x: 371, endPoint y: 276, distance: 77.1
click at [371, 276] on span "LABDIEN, SAKIET LŪDZU VAI MODELIM LA FRANCE SKU:31308101_8_CNF KOMPLEKTĀ IR ARĪ…" at bounding box center [480, 274] width 268 height 42
copy span "31308101_8_CNF"
click at [914, 639] on div "Latvian" at bounding box center [919, 641] width 58 height 25
click at [779, 704] on div "Latvian to Latvian Take over the chat" at bounding box center [812, 694] width 148 height 30
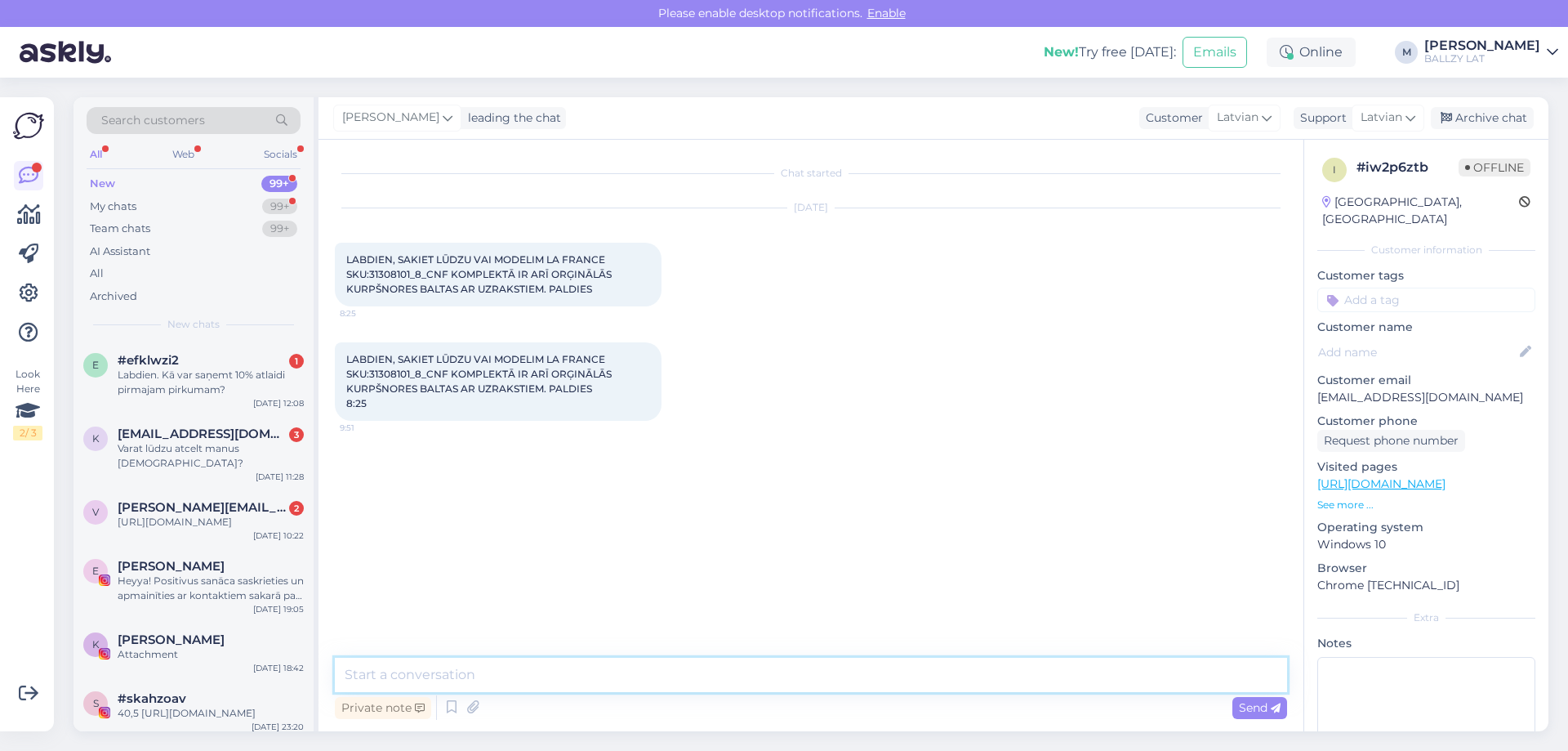
click at [511, 673] on textarea at bounding box center [811, 675] width 952 height 35
type textarea "Sveiki! Jā!"
click at [193, 515] on div "[URL][DOMAIN_NAME]" at bounding box center [211, 522] width 186 height 15
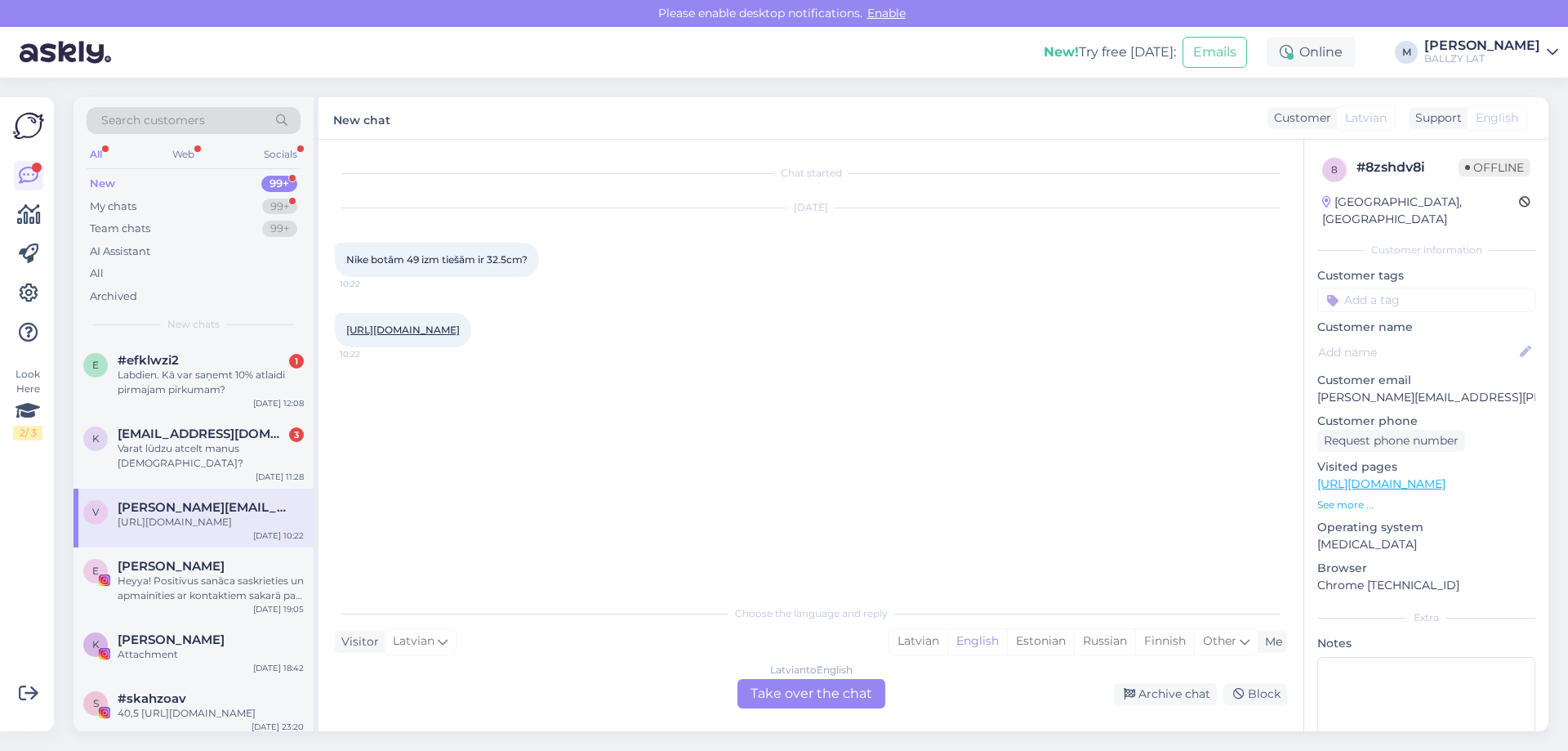
click at [460, 329] on link "[URL][DOMAIN_NAME]" at bounding box center [403, 329] width 114 height 12
click at [933, 645] on div "Latvian" at bounding box center [919, 641] width 58 height 25
click at [834, 688] on div "Latvian to Latvian Take over the chat" at bounding box center [812, 694] width 148 height 30
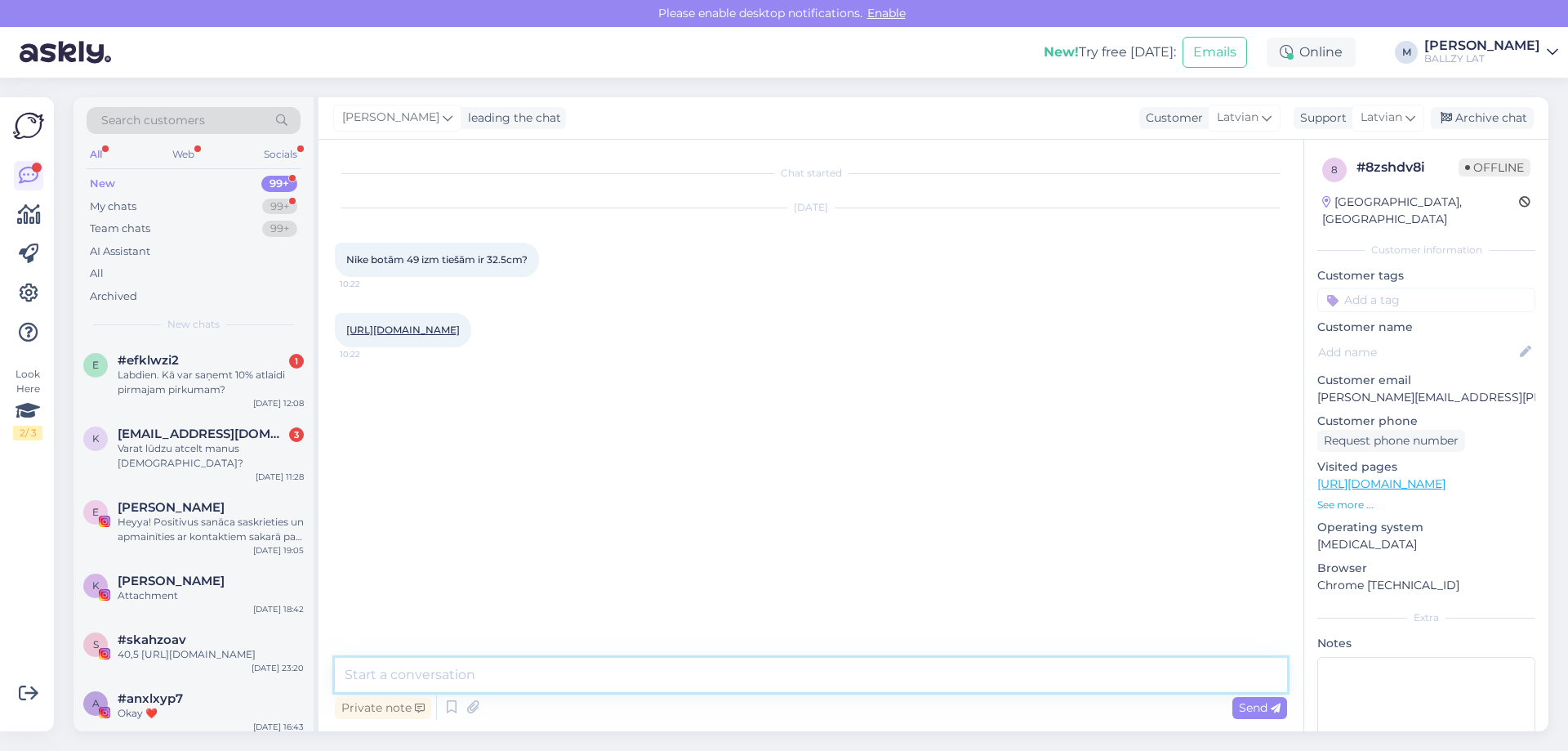
click at [664, 674] on textarea at bounding box center [811, 675] width 952 height 35
paste textarea "31.3"
type textarea "Sveiki! 31.3cm"
click at [1266, 711] on span "Send" at bounding box center [1259, 707] width 42 height 15
click at [202, 432] on span "[EMAIL_ADDRESS][DOMAIN_NAME]" at bounding box center [202, 434] width 170 height 15
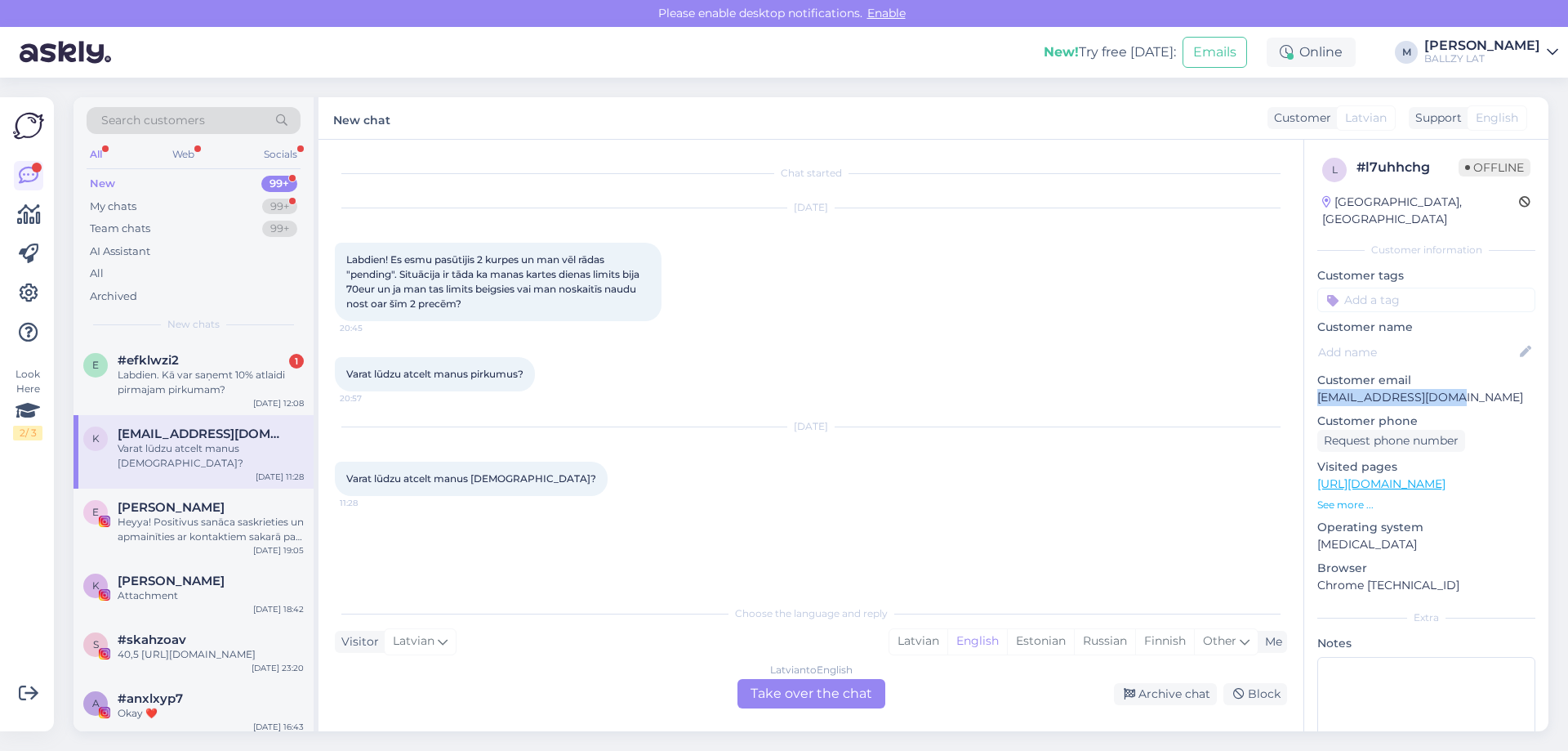
drag, startPoint x: 1440, startPoint y: 382, endPoint x: 1314, endPoint y: 381, distance: 126.0
click at [1314, 381] on div "l # l7uhhchg Offline [GEOGRAPHIC_DATA], Riga Customer information Customer tags…" at bounding box center [1426, 484] width 244 height 688
copy p "[EMAIL_ADDRESS][DOMAIN_NAME]"
click at [922, 634] on div "Latvian" at bounding box center [919, 641] width 58 height 25
click at [835, 683] on div "Latvian to Latvian Take over the chat" at bounding box center [812, 694] width 148 height 30
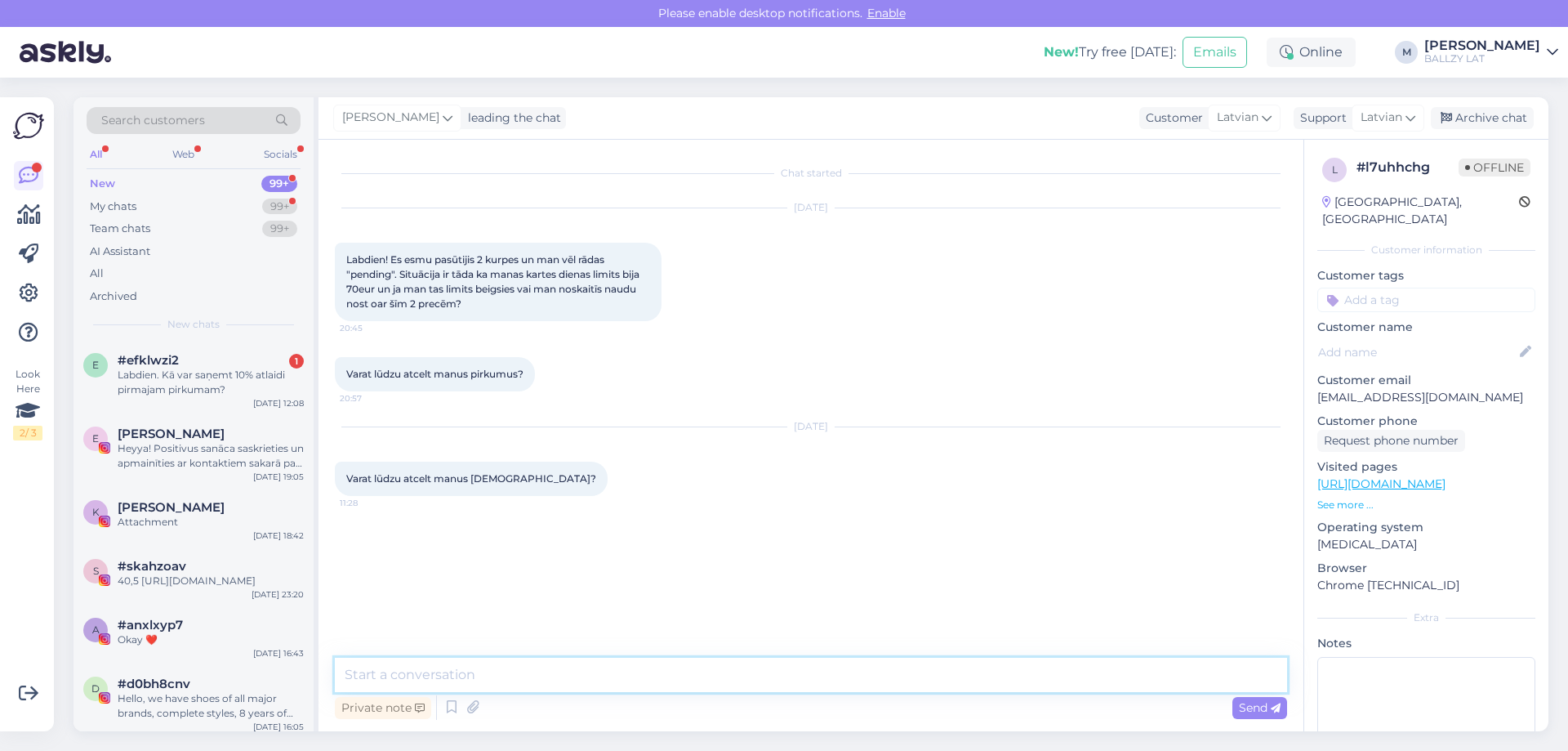
click at [733, 683] on textarea at bounding box center [811, 675] width 952 height 35
drag, startPoint x: 439, startPoint y: 674, endPoint x: 409, endPoint y: 678, distance: 30.3
click at [409, 678] on textarea "Sveiki" at bounding box center [811, 675] width 952 height 35
click at [473, 679] on textarea "Sveiki" at bounding box center [811, 675] width 952 height 35
type textarea "Sveiki! Uz jūsu e-pastu nav neviena aktīva, apmaksāta pasūtījuma. Vai tiešām ve…"
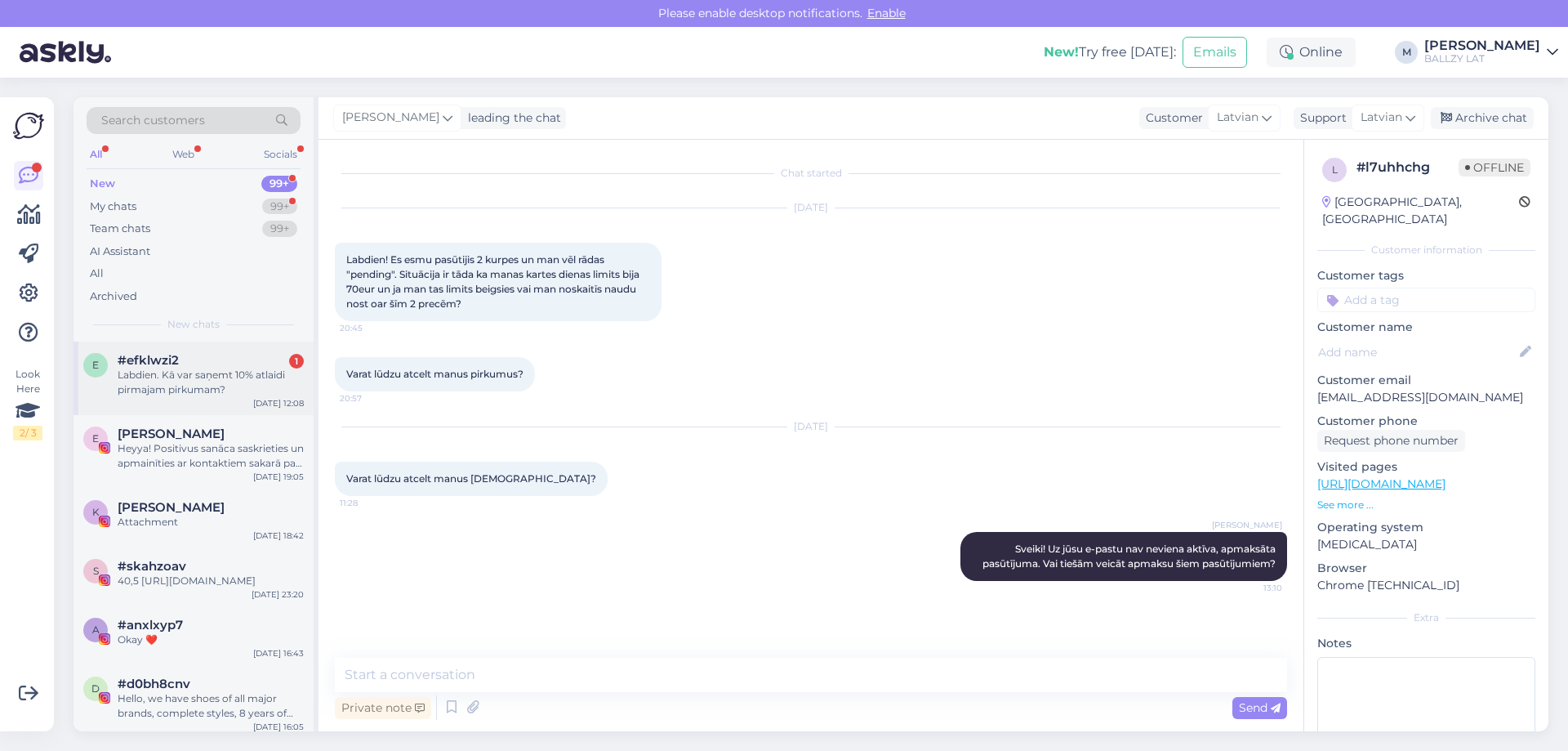
click at [181, 371] on div "Labdien. Kā var saņemt 10% atlaidi pirmajam pirkumam?" at bounding box center [211, 383] width 186 height 30
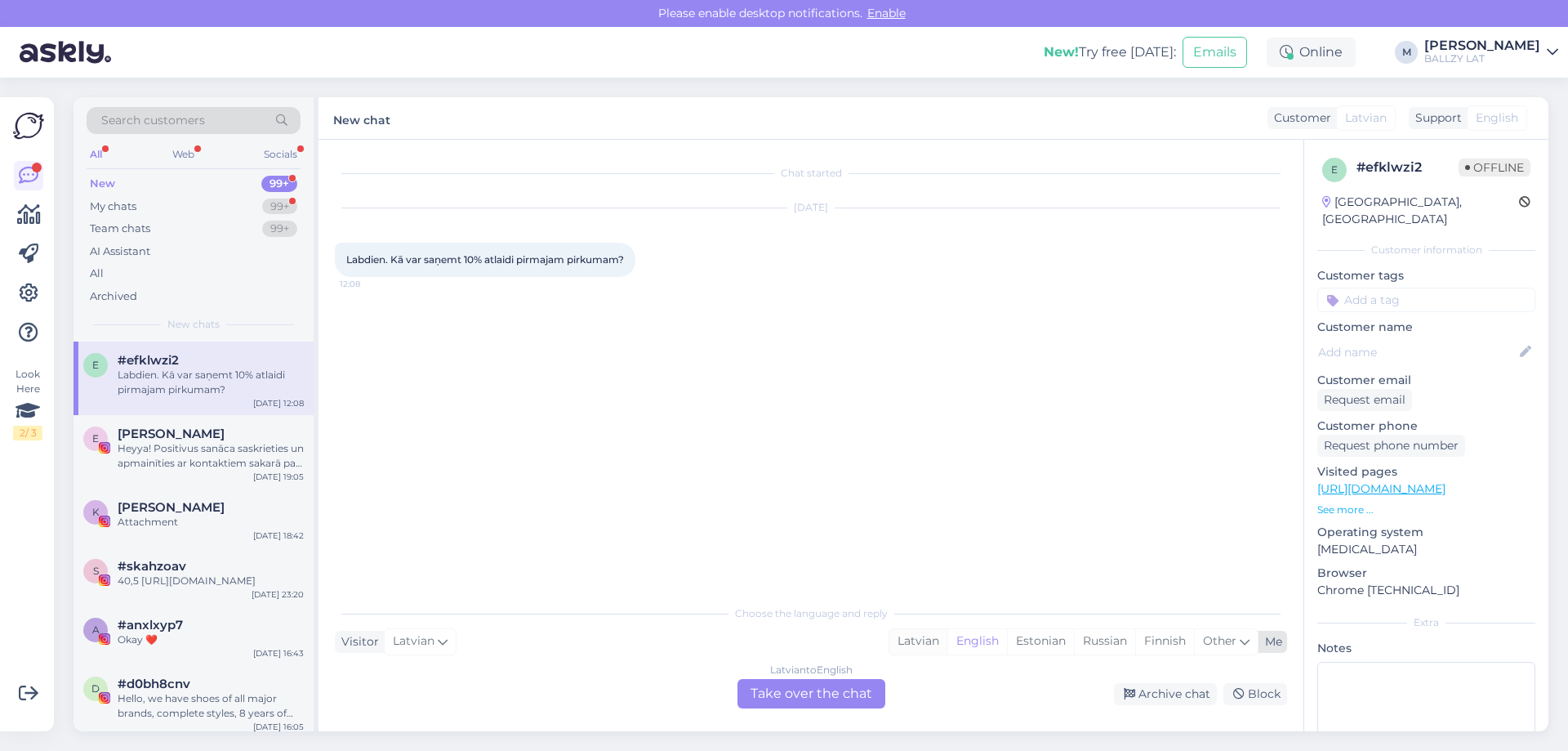
click at [928, 641] on div "Latvian" at bounding box center [919, 641] width 58 height 25
click at [823, 690] on div "Latvian to Latvian Take over the chat" at bounding box center [812, 694] width 148 height 30
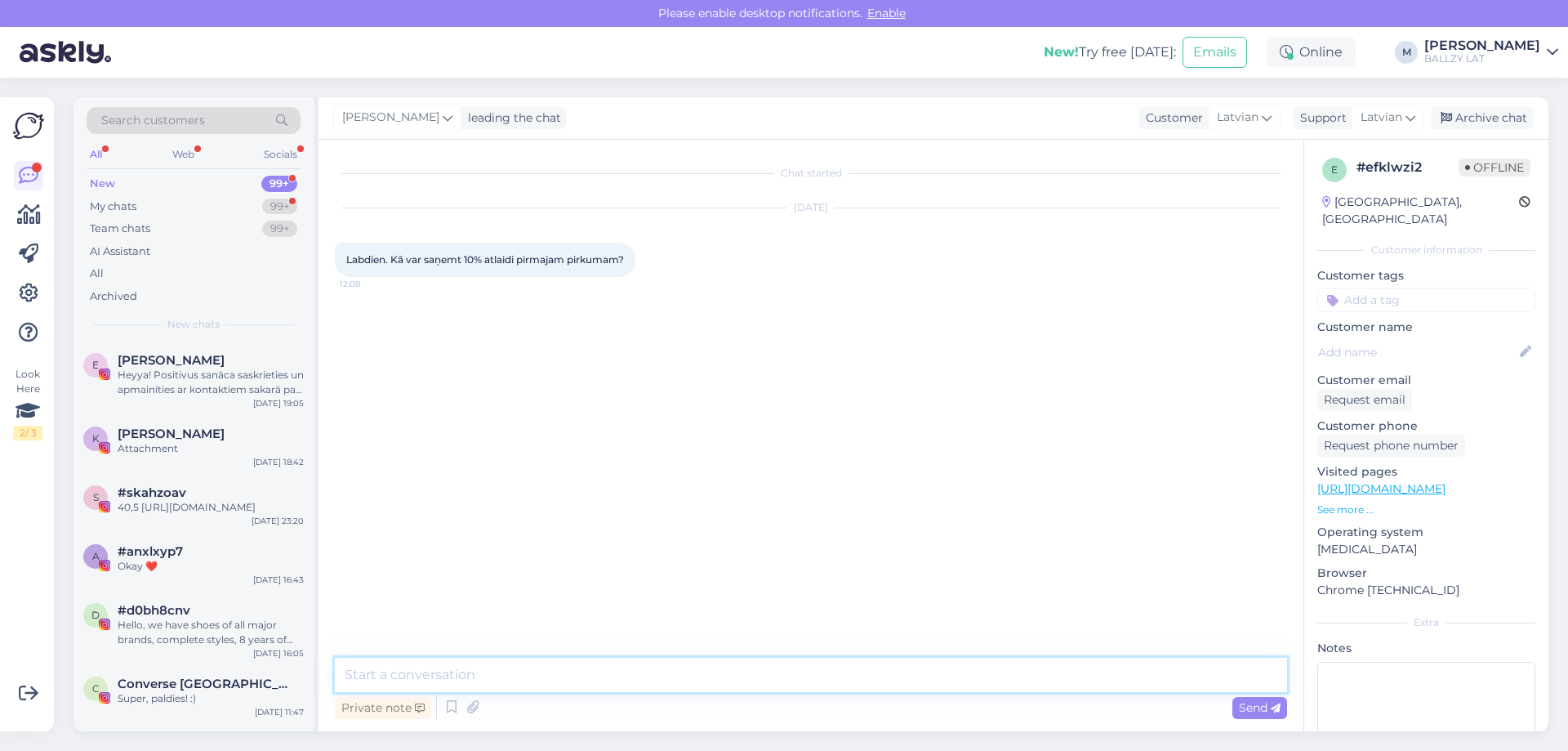
click at [719, 684] on textarea at bounding box center [811, 675] width 952 height 35
type textarea "Sveiki! Jāreģistrē jauns profils un jāpierakstās jaunumu saņemšanai"
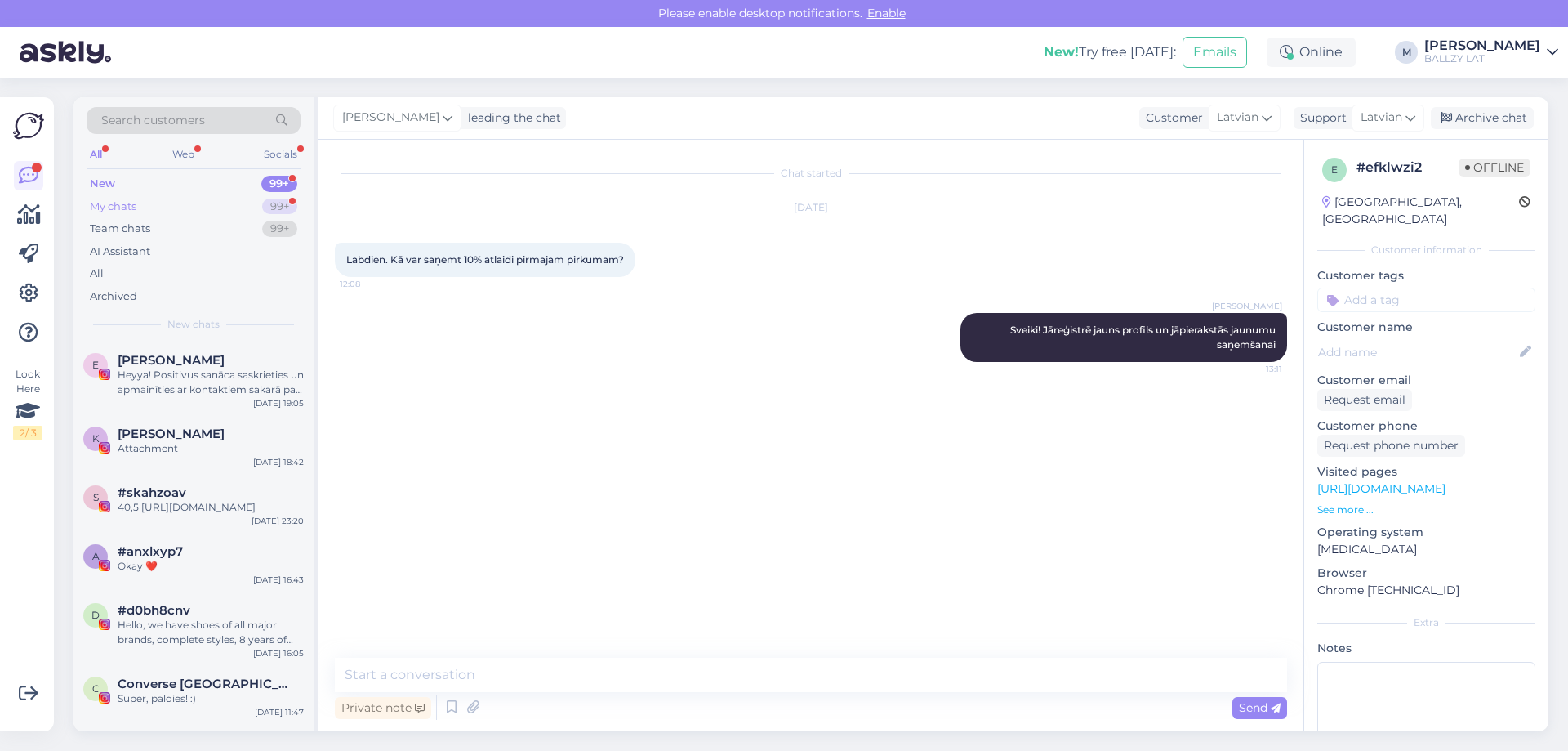
click at [139, 198] on div "My chats 99+" at bounding box center [193, 207] width 214 height 23
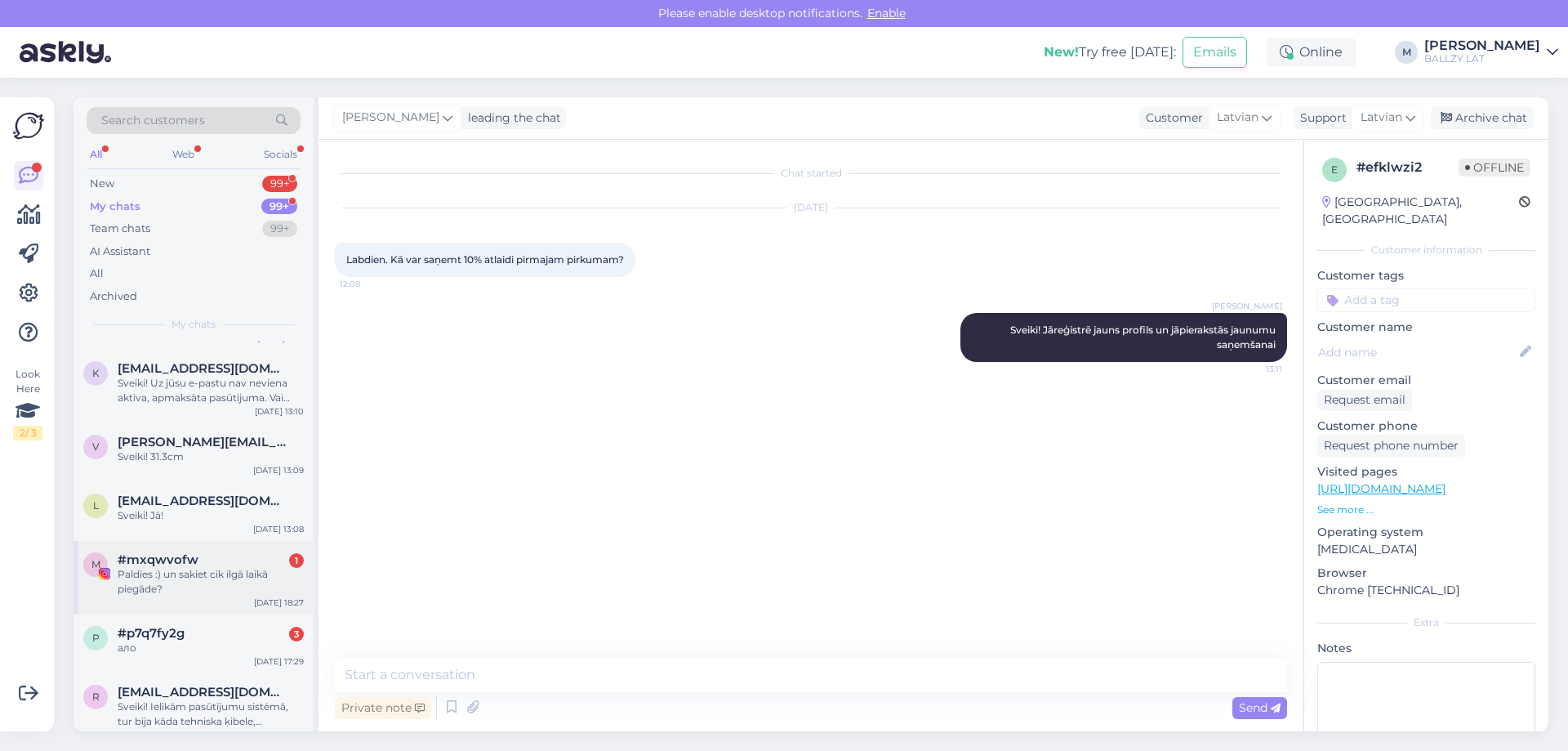
scroll to position [163, 0]
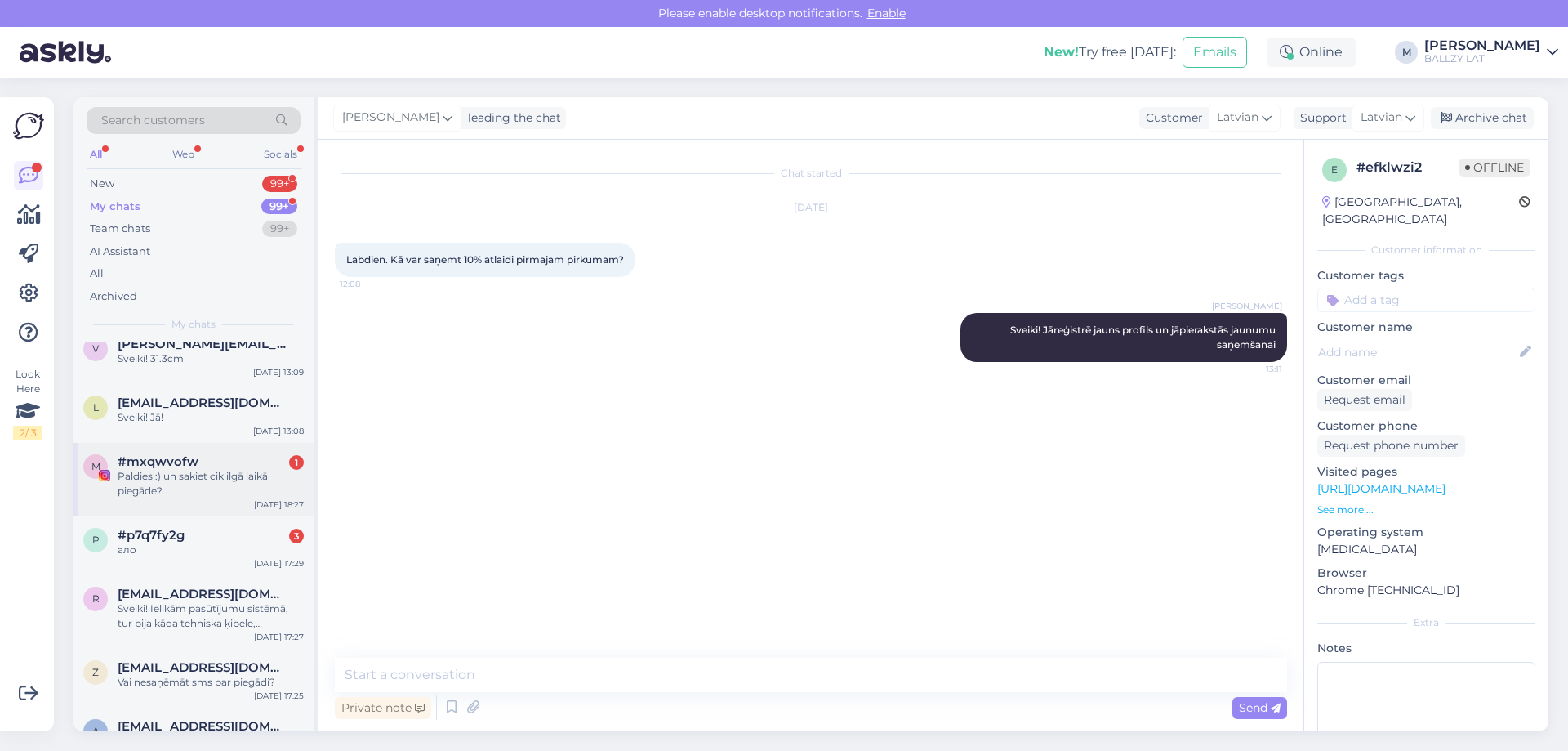
click at [231, 472] on div "Paldies :) un sakiet cik ilgā laikā piegāde?" at bounding box center [211, 484] width 186 height 30
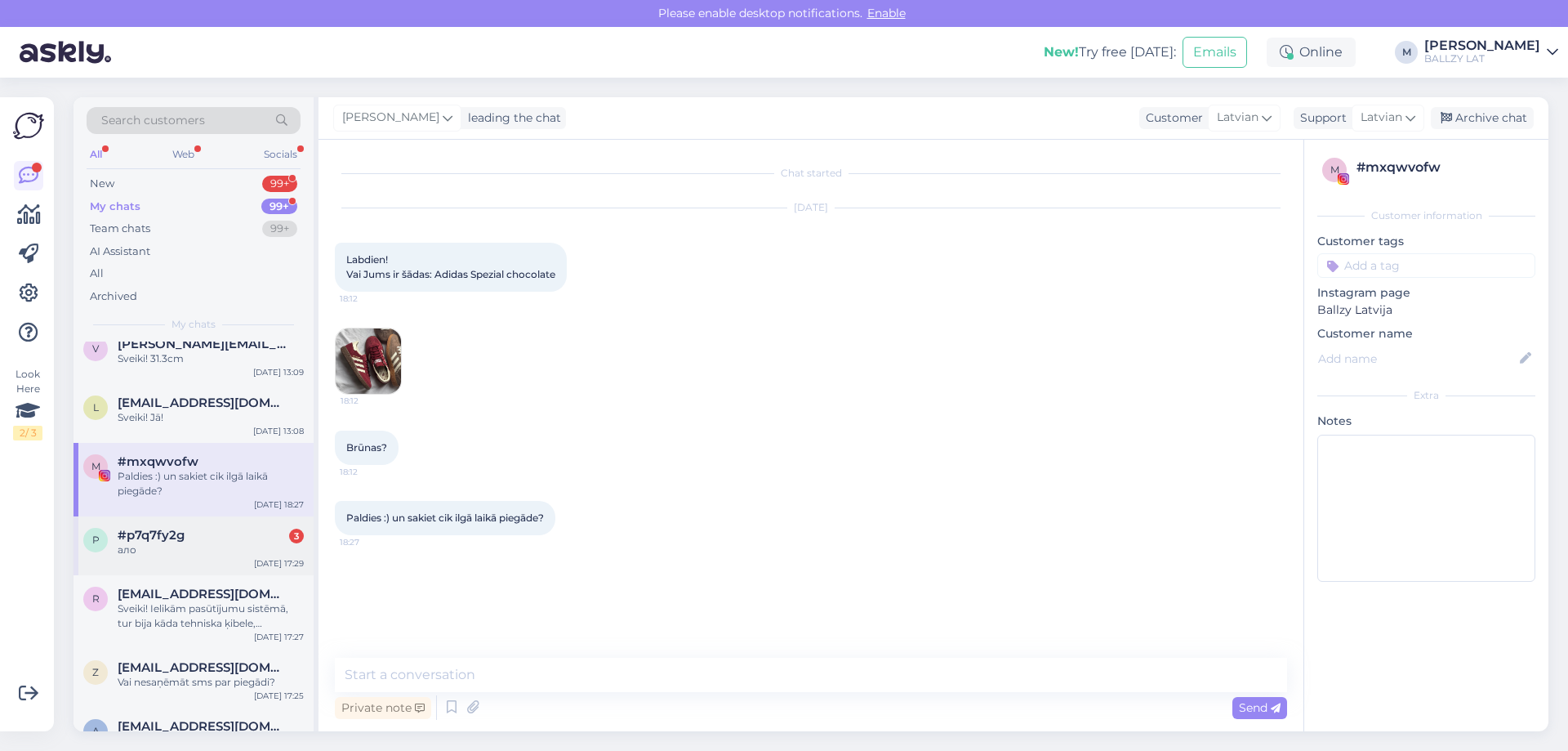
click at [208, 539] on div "#p7q7fy2g 3" at bounding box center [211, 535] width 186 height 15
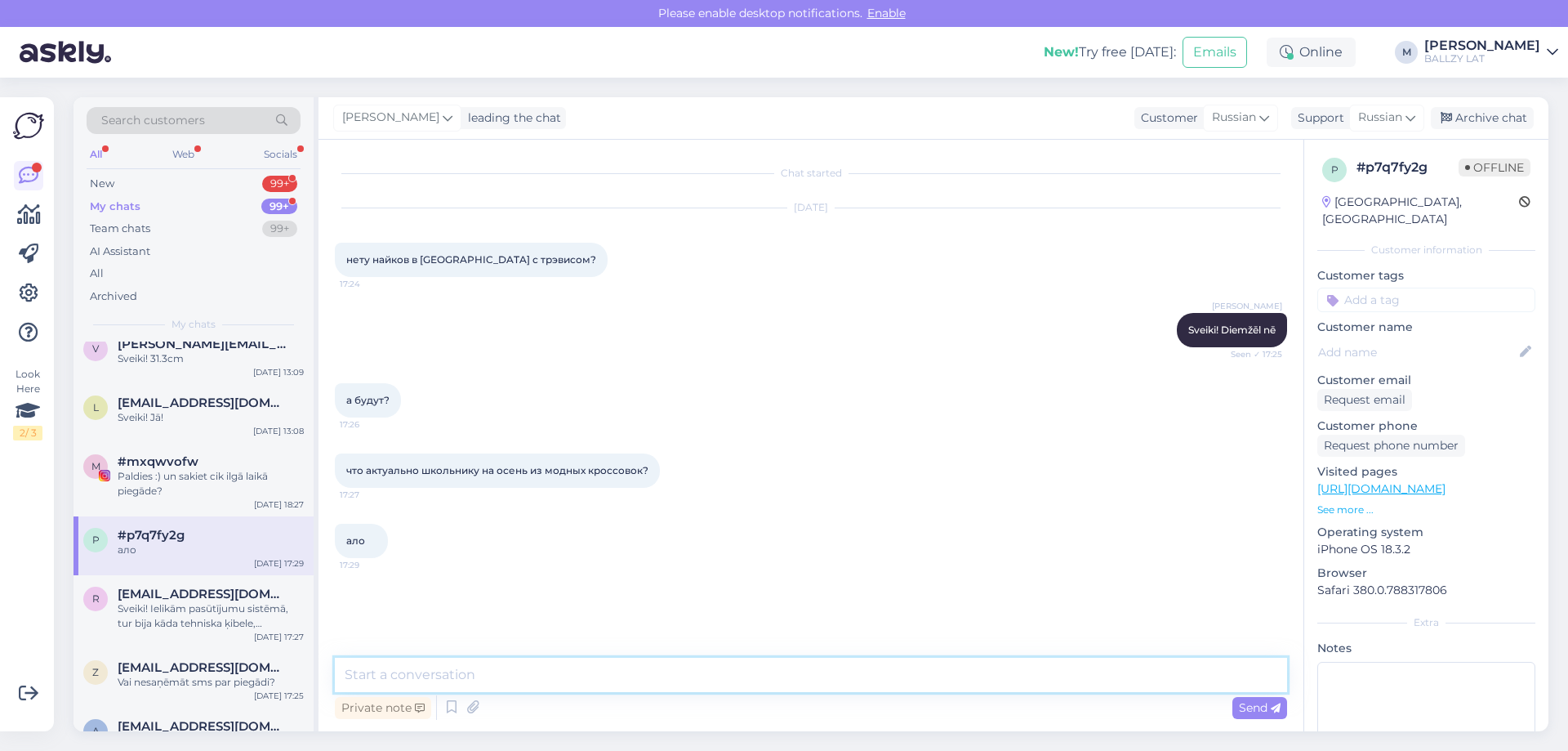
click at [539, 680] on textarea at bounding box center [811, 675] width 952 height 35
type textarea "Mums diemžēl nav info par konkrētu preču piegādes laikiem"
